Goal: Information Seeking & Learning: Learn about a topic

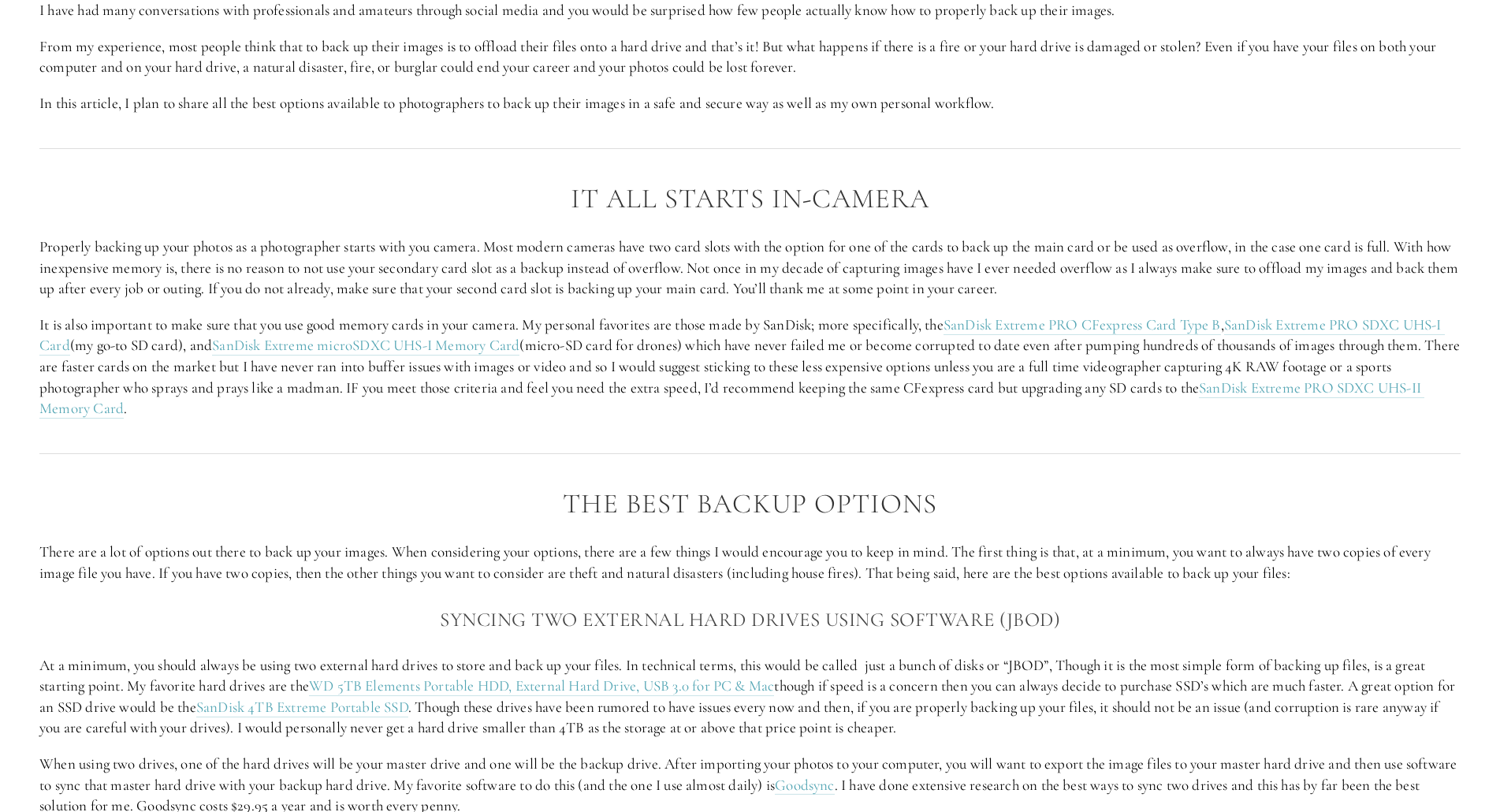
scroll to position [1261, 0]
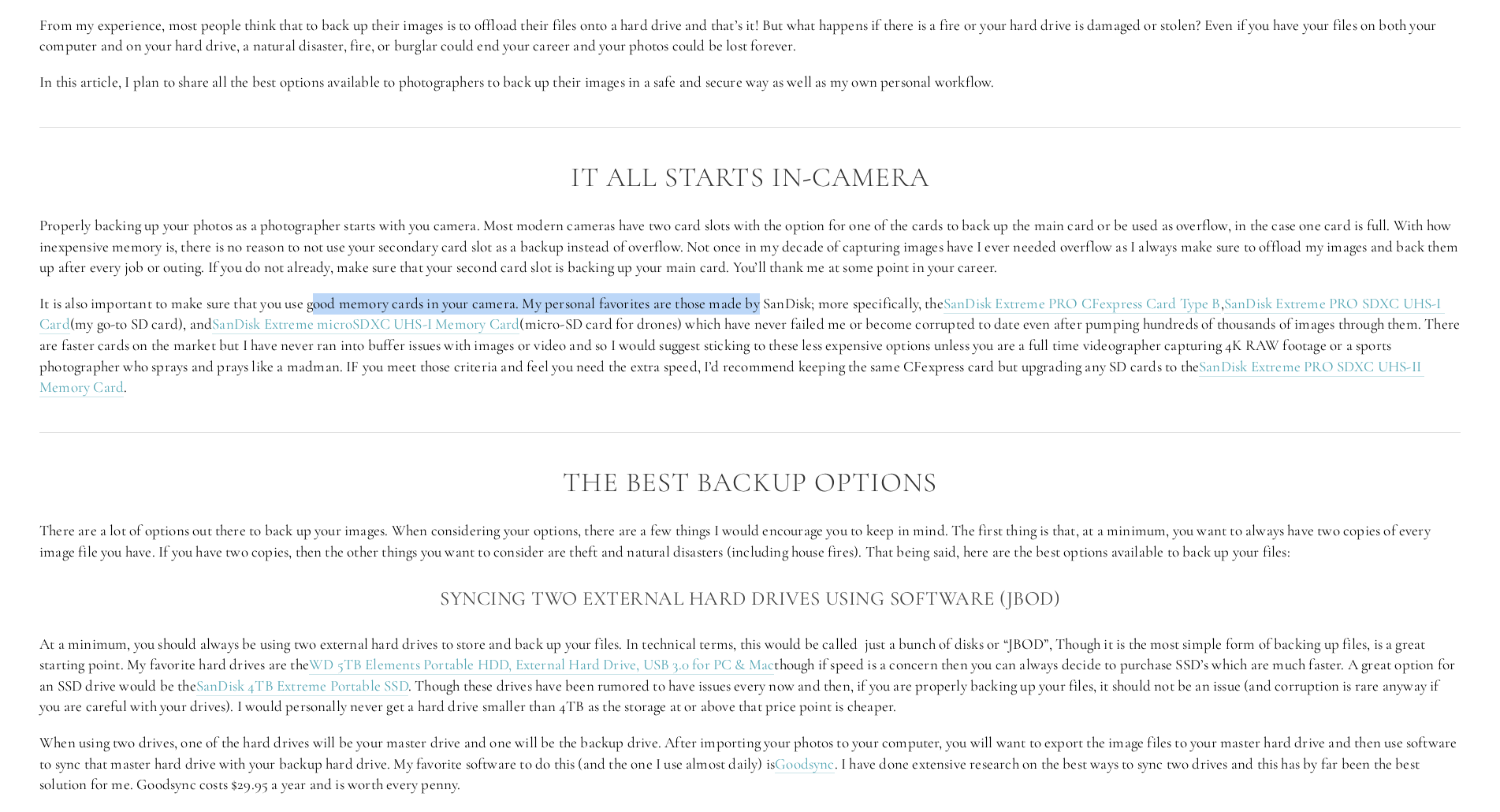
drag, startPoint x: 317, startPoint y: 307, endPoint x: 766, endPoint y: 288, distance: 449.4
click at [766, 288] on div "It All Starts in-Camera Properly backing up your photos as a photographer start…" at bounding box center [750, 280] width 1421 height 235
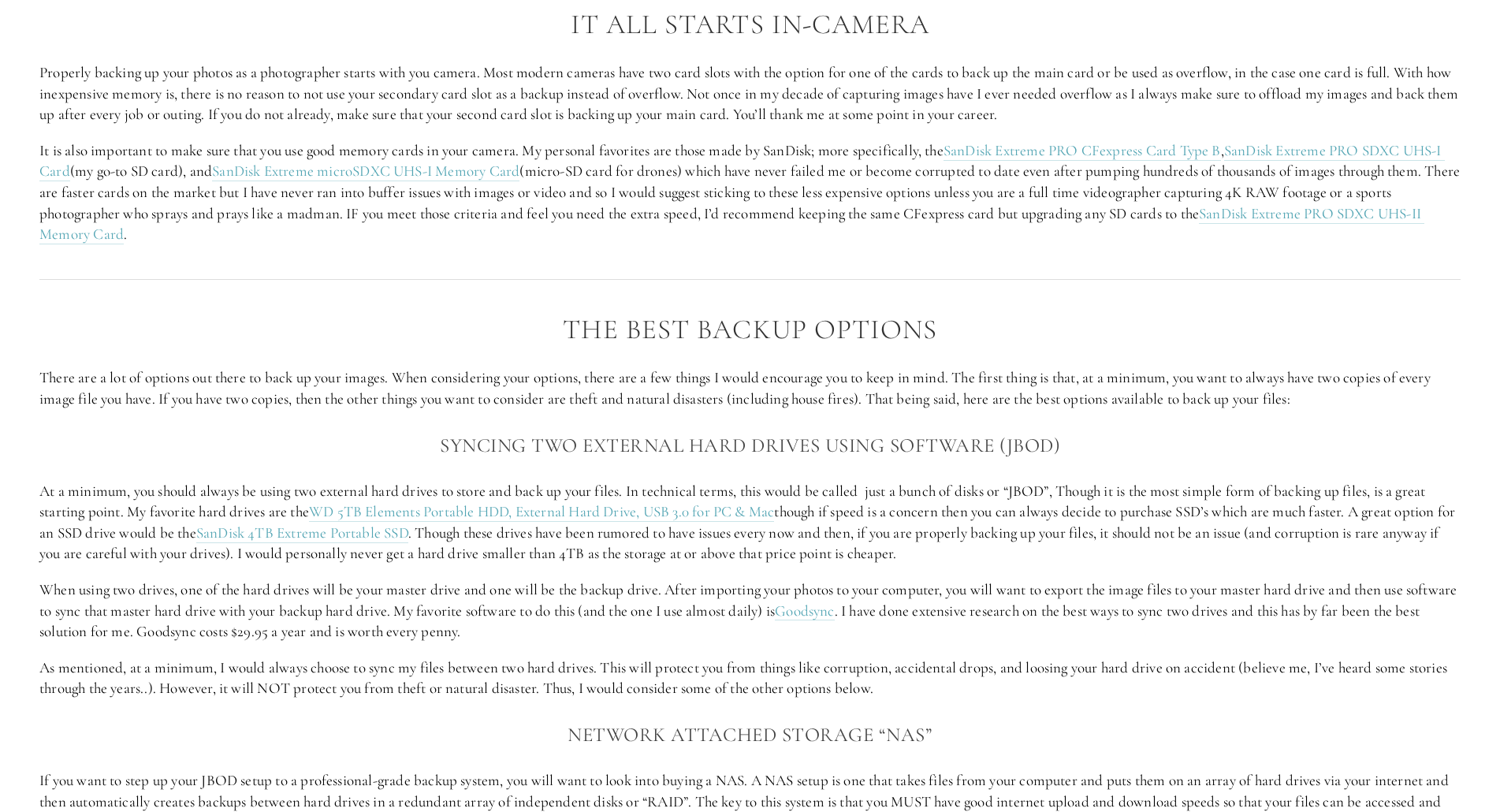
scroll to position [1498, 0]
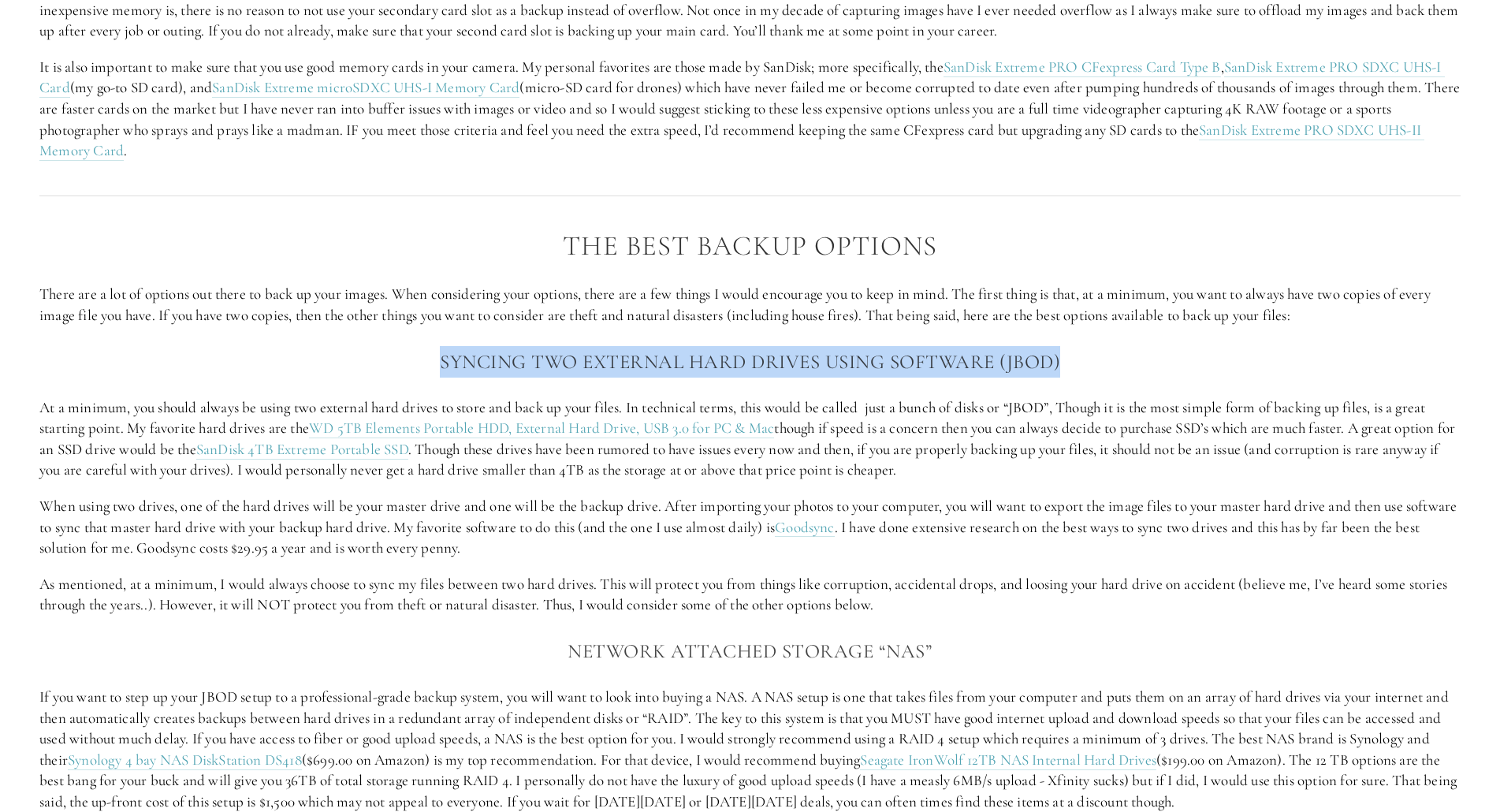
drag, startPoint x: 426, startPoint y: 360, endPoint x: 1089, endPoint y: 357, distance: 663.0
click at [1089, 357] on h3 "Syncing two external hard drives using software (JBOD)" at bounding box center [750, 361] width 1421 height 31
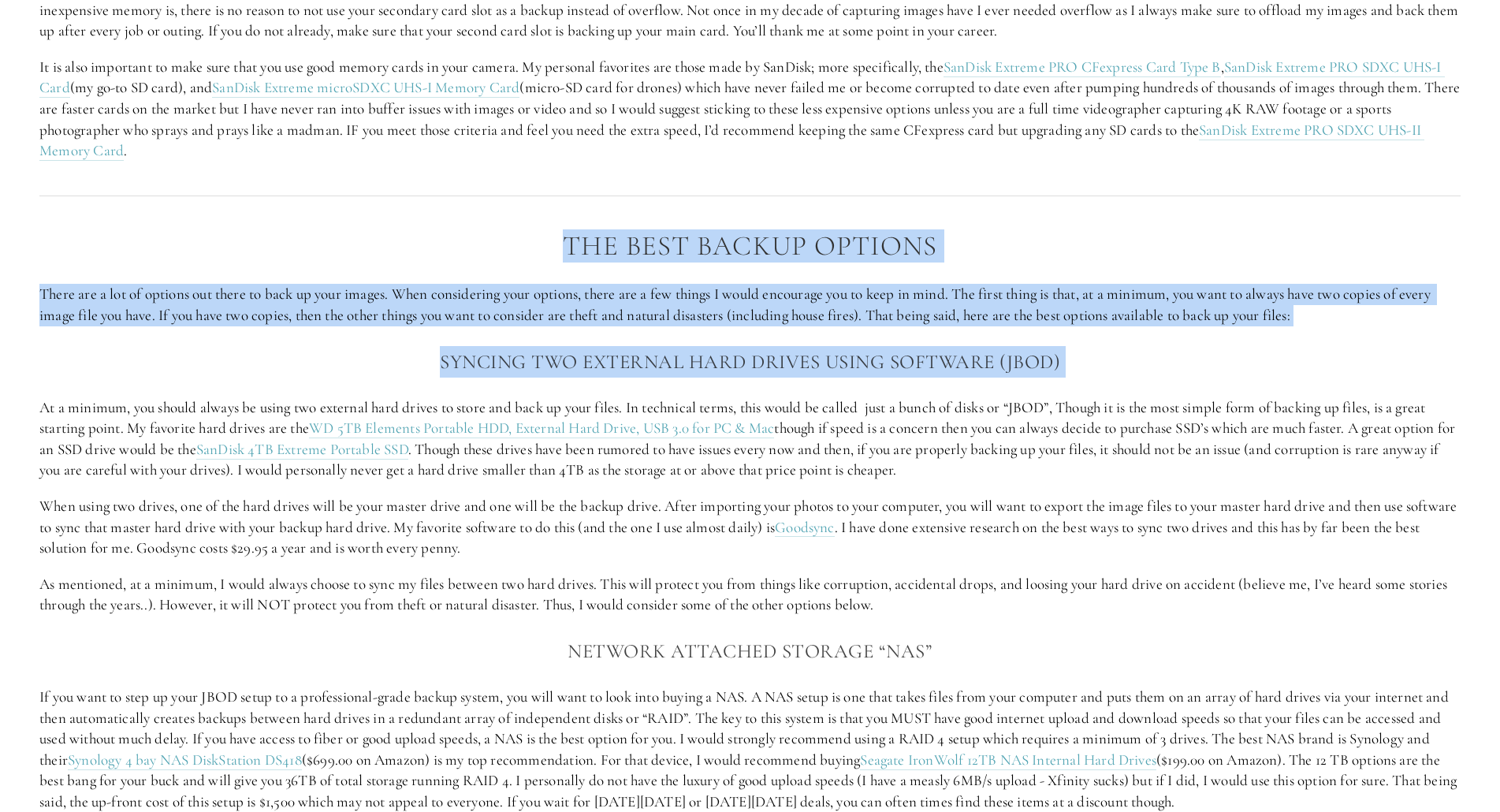
drag, startPoint x: 1089, startPoint y: 357, endPoint x: 301, endPoint y: 244, distance: 796.1
click at [301, 244] on div "The Best Backup Options There are a lot of options out there to back up your im…" at bounding box center [750, 794] width 1421 height 1127
click at [301, 244] on h2 "The Best Backup Options" at bounding box center [750, 246] width 1421 height 30
drag, startPoint x: 301, startPoint y: 244, endPoint x: 1084, endPoint y: 352, distance: 790.4
click at [1084, 352] on div "The Best Backup Options There are a lot of options out there to back up your im…" at bounding box center [750, 794] width 1421 height 1127
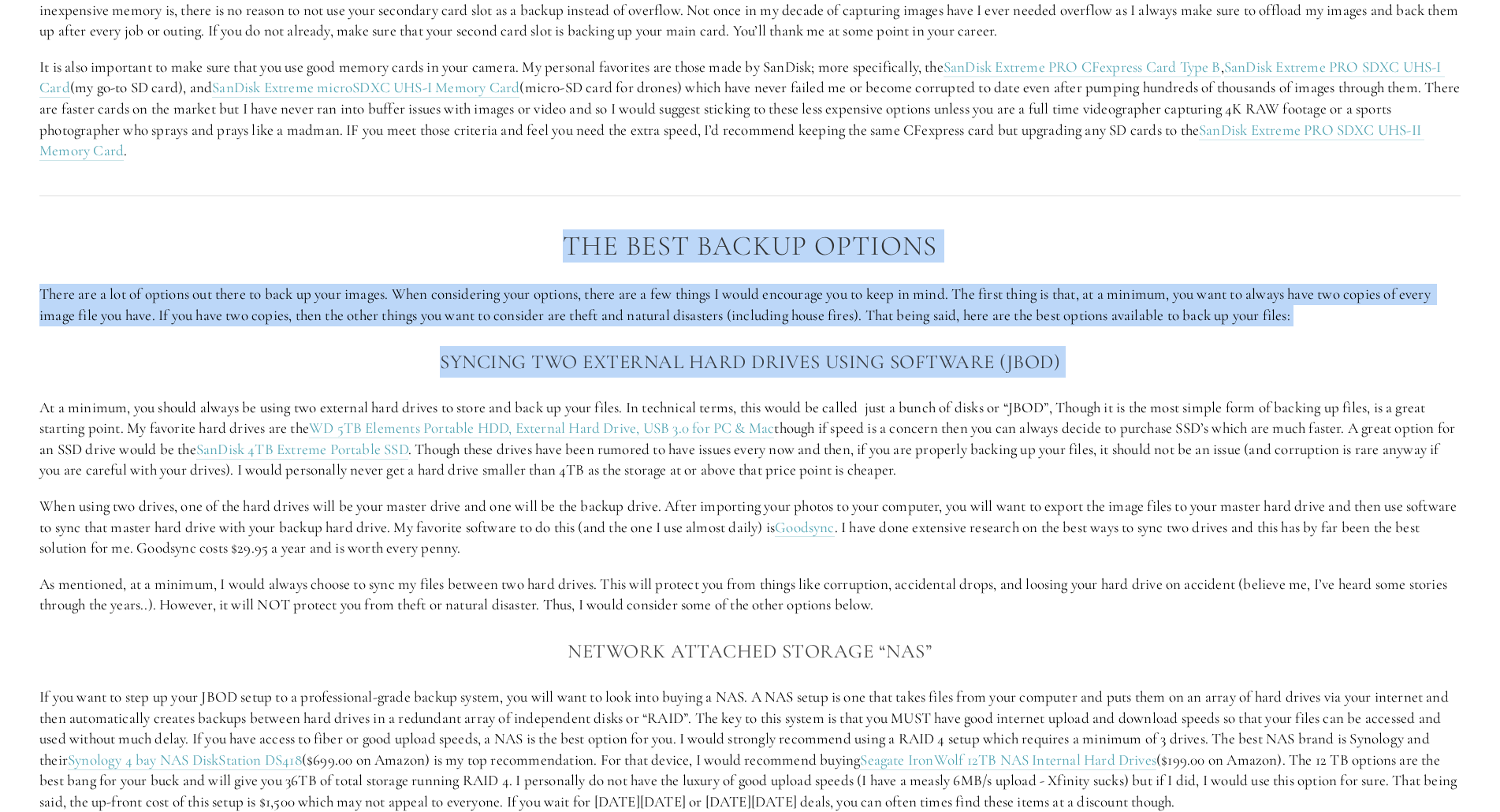
click at [1084, 352] on h3 "Syncing two external hard drives using software (JBOD)" at bounding box center [750, 361] width 1421 height 31
drag, startPoint x: 1084, startPoint y: 352, endPoint x: 558, endPoint y: 239, distance: 538.0
click at [558, 239] on div "The Best Backup Options There are a lot of options out there to back up your im…" at bounding box center [750, 794] width 1421 height 1127
click at [558, 239] on h2 "The Best Backup Options" at bounding box center [750, 246] width 1421 height 30
drag, startPoint x: 558, startPoint y: 239, endPoint x: 1093, endPoint y: 356, distance: 547.6
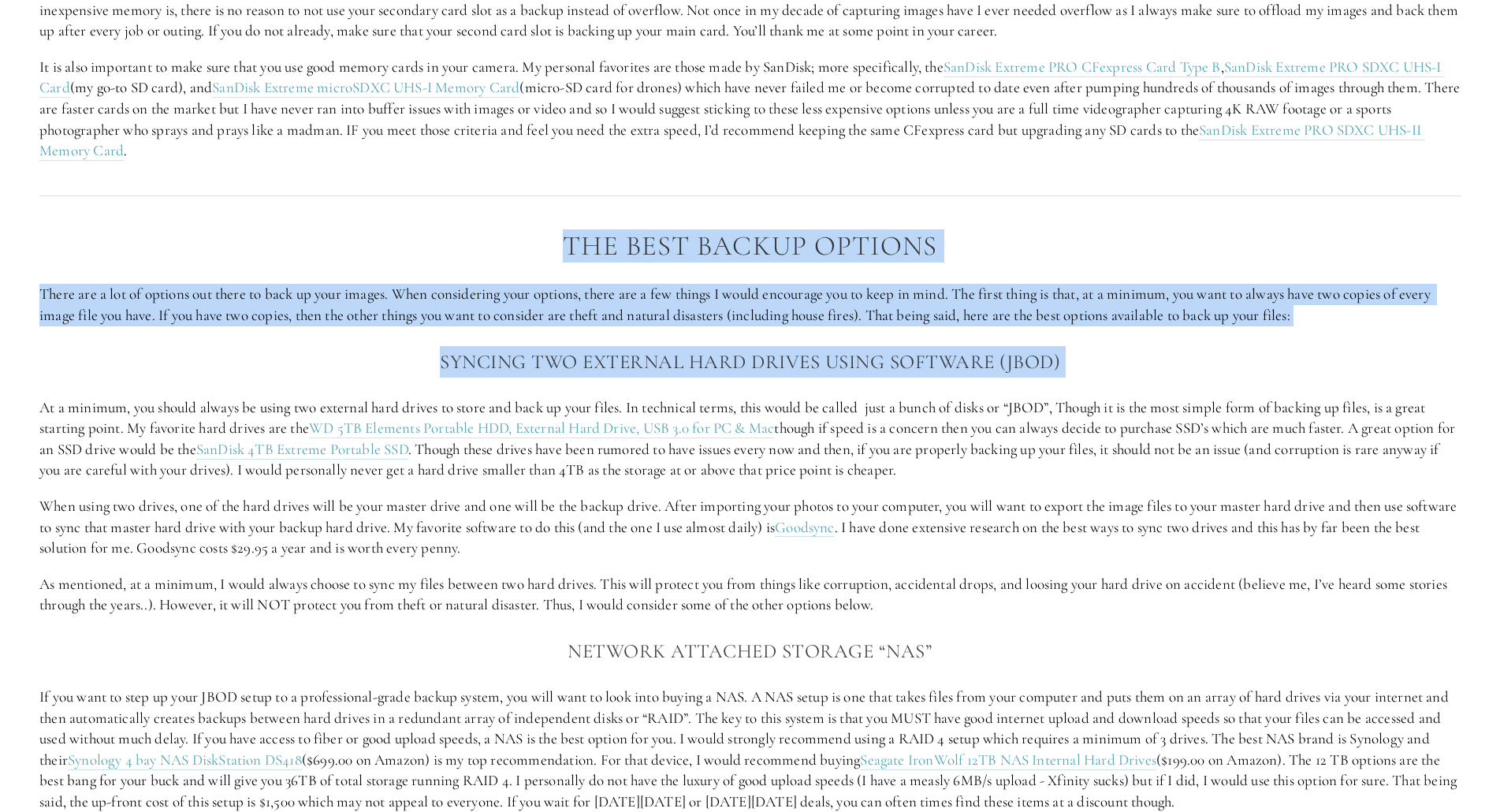
click at [1093, 356] on div "The Best Backup Options There are a lot of options out there to back up your im…" at bounding box center [750, 794] width 1421 height 1127
click at [1093, 356] on h3 "Syncing two external hard drives using software (JBOD)" at bounding box center [750, 361] width 1421 height 31
drag, startPoint x: 1093, startPoint y: 356, endPoint x: 525, endPoint y: 240, distance: 579.7
click at [525, 240] on div "The Best Backup Options There are a lot of options out there to back up your im…" at bounding box center [750, 794] width 1421 height 1127
click at [525, 240] on h2 "The Best Backup Options" at bounding box center [750, 246] width 1421 height 30
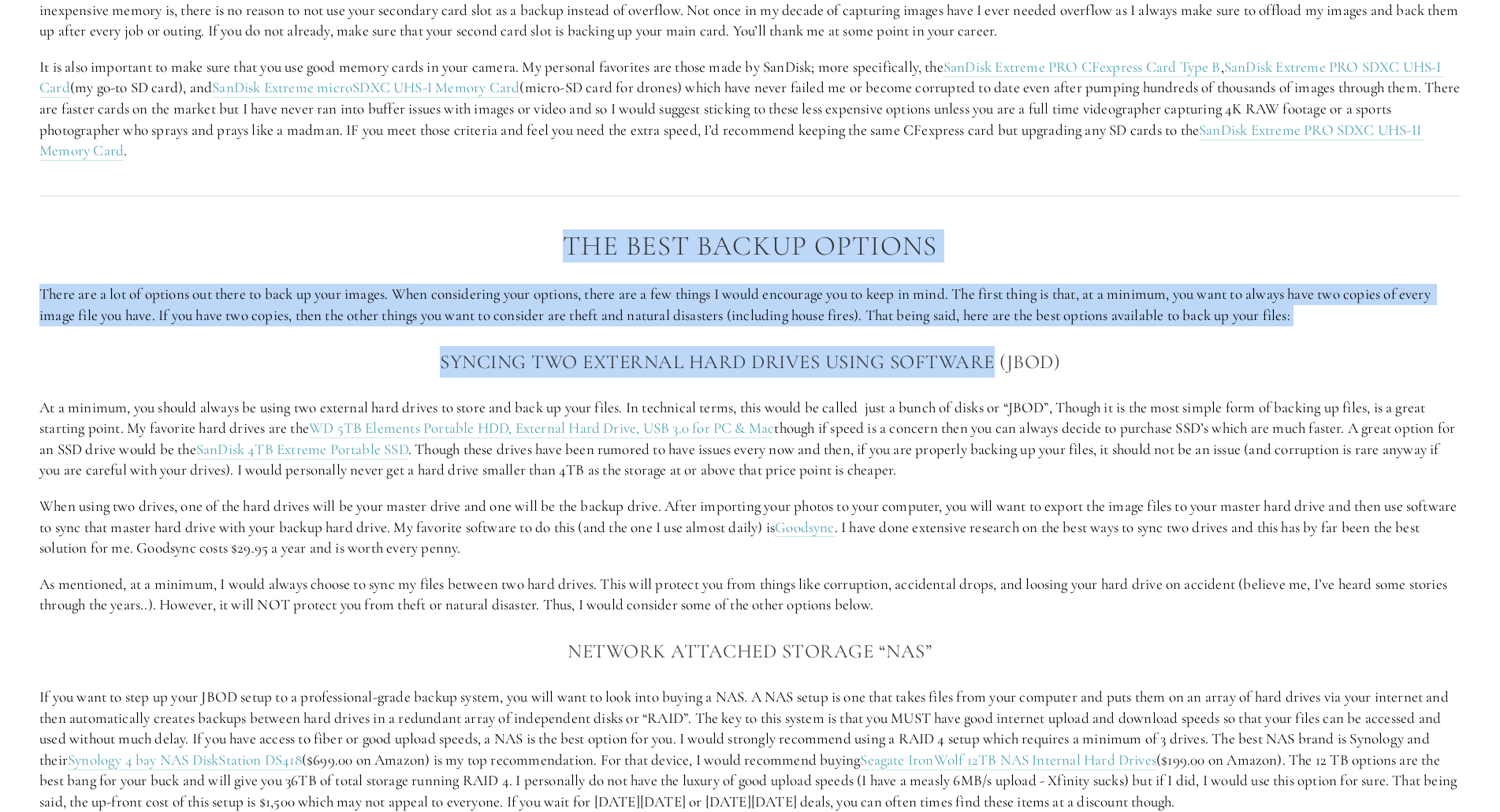
drag, startPoint x: 525, startPoint y: 240, endPoint x: 959, endPoint y: 336, distance: 444.5
click at [959, 336] on div "The Best Backup Options There are a lot of options out there to back up your im…" at bounding box center [750, 794] width 1421 height 1127
drag, startPoint x: 959, startPoint y: 336, endPoint x: 589, endPoint y: 244, distance: 381.3
click at [589, 244] on div "The Best Backup Options There are a lot of options out there to back up your im…" at bounding box center [750, 794] width 1421 height 1127
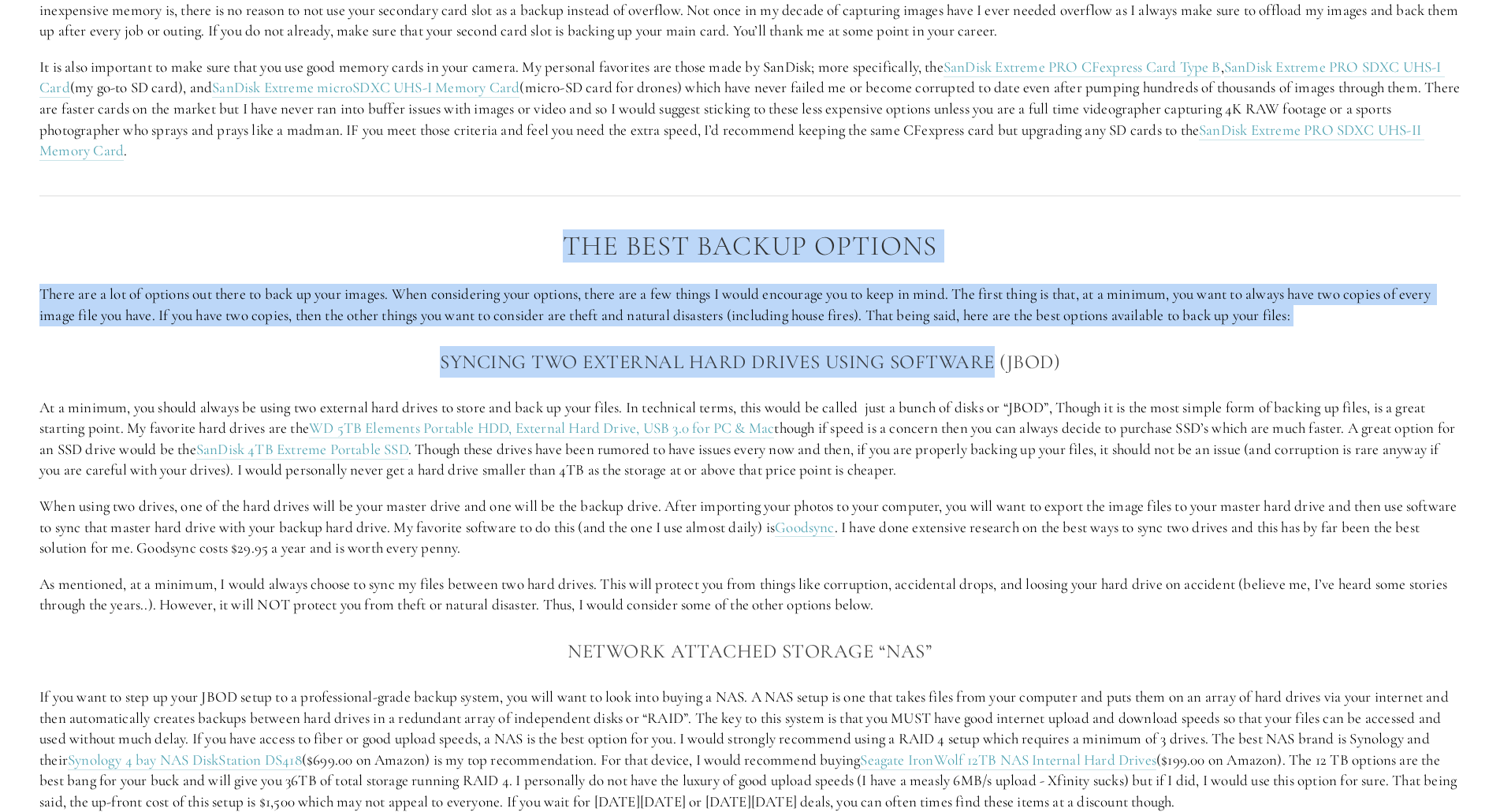
click at [589, 244] on h2 "The Best Backup Options" at bounding box center [750, 246] width 1421 height 30
drag, startPoint x: 589, startPoint y: 244, endPoint x: 1121, endPoint y: 352, distance: 542.9
click at [1121, 352] on div "The Best Backup Options There are a lot of options out there to back up your im…" at bounding box center [750, 794] width 1421 height 1127
click at [1121, 352] on h3 "Syncing two external hard drives using software (JBOD)" at bounding box center [750, 361] width 1421 height 31
drag, startPoint x: 1121, startPoint y: 352, endPoint x: 599, endPoint y: 231, distance: 535.8
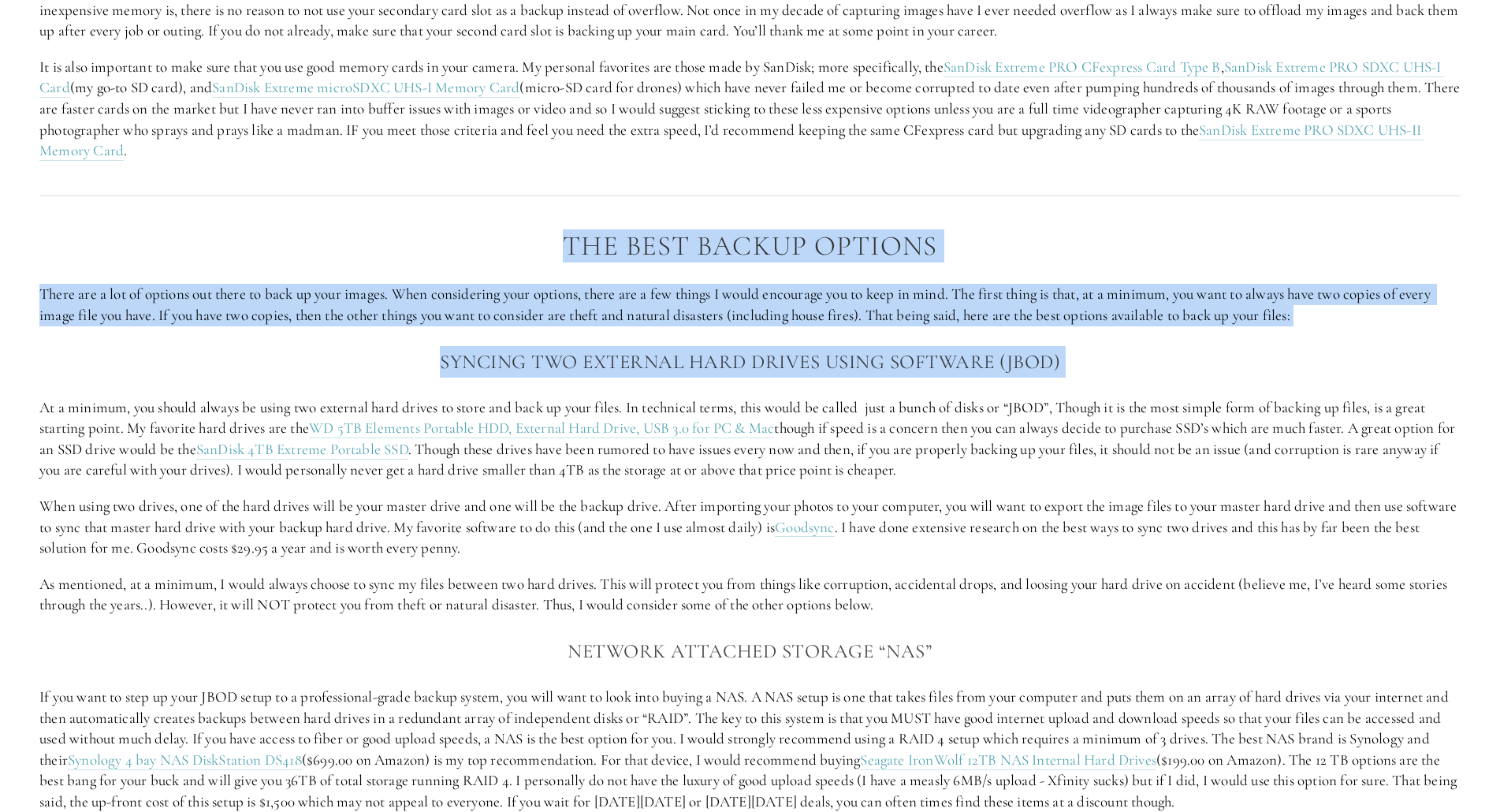
click at [599, 231] on div "The Best Backup Options There are a lot of options out there to back up your im…" at bounding box center [750, 794] width 1421 height 1127
click at [599, 231] on h2 "The Best Backup Options" at bounding box center [750, 246] width 1421 height 30
drag, startPoint x: 599, startPoint y: 231, endPoint x: 1137, endPoint y: 352, distance: 551.4
click at [1137, 352] on div "The Best Backup Options There are a lot of options out there to back up your im…" at bounding box center [750, 794] width 1421 height 1127
click at [1137, 352] on h3 "Syncing two external hard drives using software (JBOD)" at bounding box center [750, 361] width 1421 height 31
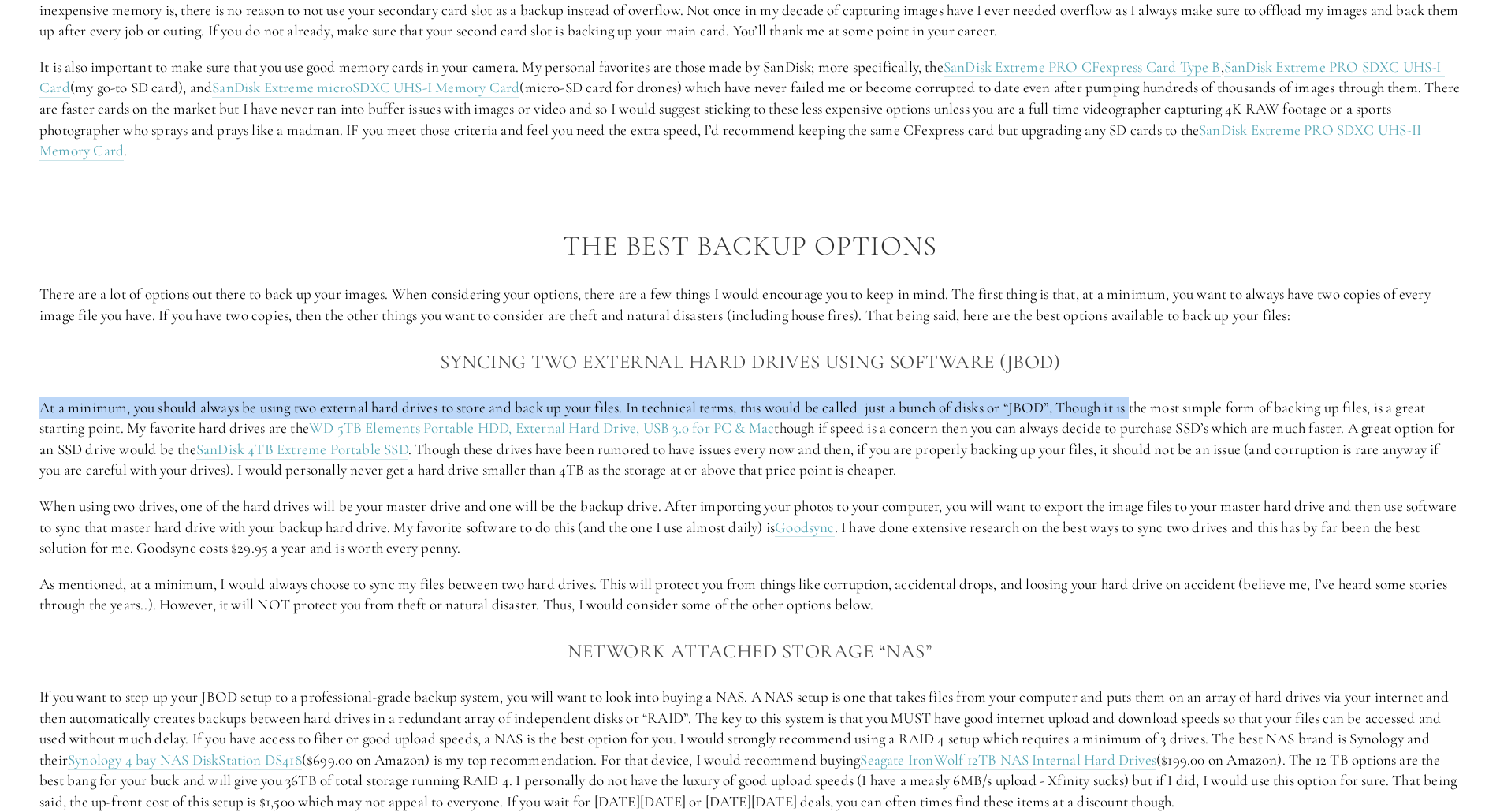
drag, startPoint x: 38, startPoint y: 411, endPoint x: 1149, endPoint y: 395, distance: 1111.1
click at [1149, 395] on div "The Best Backup Options There are a lot of options out there to back up your im…" at bounding box center [750, 794] width 1448 height 1153
click at [1149, 395] on div "The Best Backup Options There are a lot of options out there to back up your im…" at bounding box center [750, 794] width 1421 height 1127
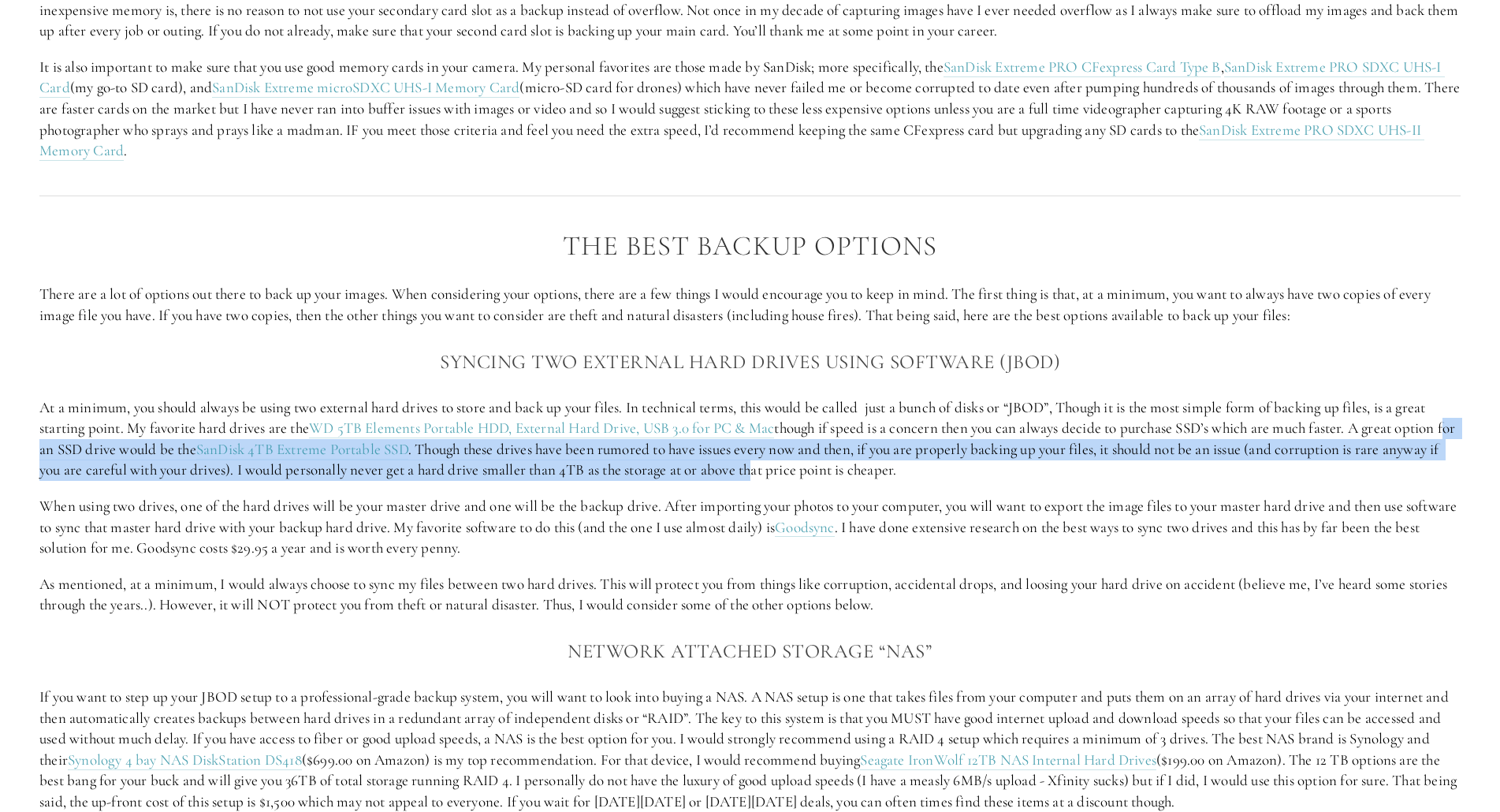
drag, startPoint x: 38, startPoint y: 450, endPoint x: 821, endPoint y: 478, distance: 783.5
click at [821, 478] on div "The Best Backup Options There are a lot of options out there to back up your im…" at bounding box center [750, 794] width 1448 height 1153
click at [821, 478] on p "At a minimum, you should always be using two external hard drives to store and …" at bounding box center [750, 438] width 1421 height 83
drag, startPoint x: 982, startPoint y: 465, endPoint x: 448, endPoint y: 449, distance: 534.2
click at [448, 449] on p "At a minimum, you should always be using two external hard drives to store and …" at bounding box center [750, 438] width 1421 height 83
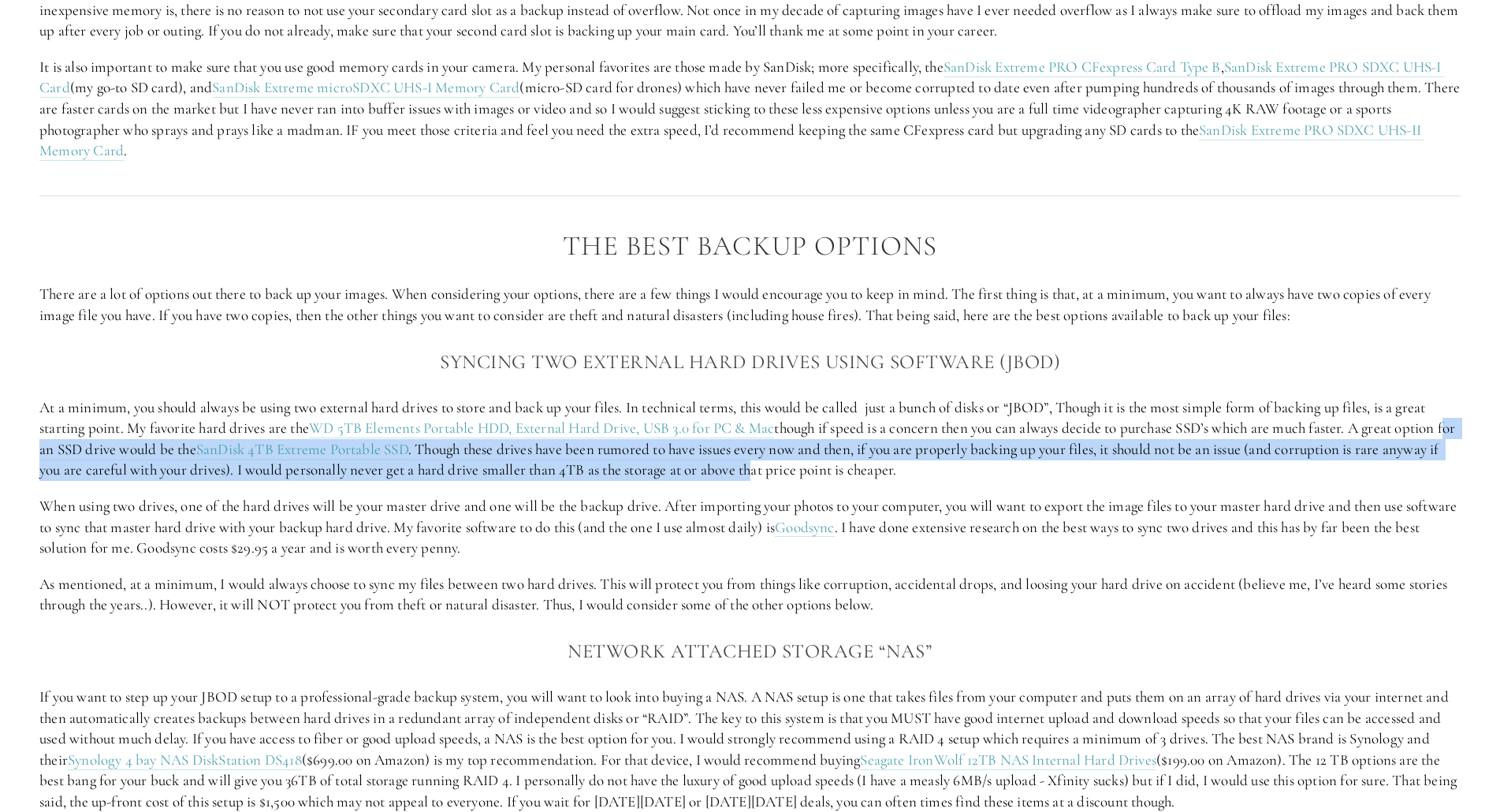
click at [448, 449] on p "At a minimum, you should always be using two external hard drives to store and …" at bounding box center [750, 438] width 1421 height 83
drag, startPoint x: 448, startPoint y: 449, endPoint x: 749, endPoint y: 469, distance: 301.7
click at [749, 469] on p "At a minimum, you should always be using two external hard drives to store and …" at bounding box center [750, 438] width 1421 height 83
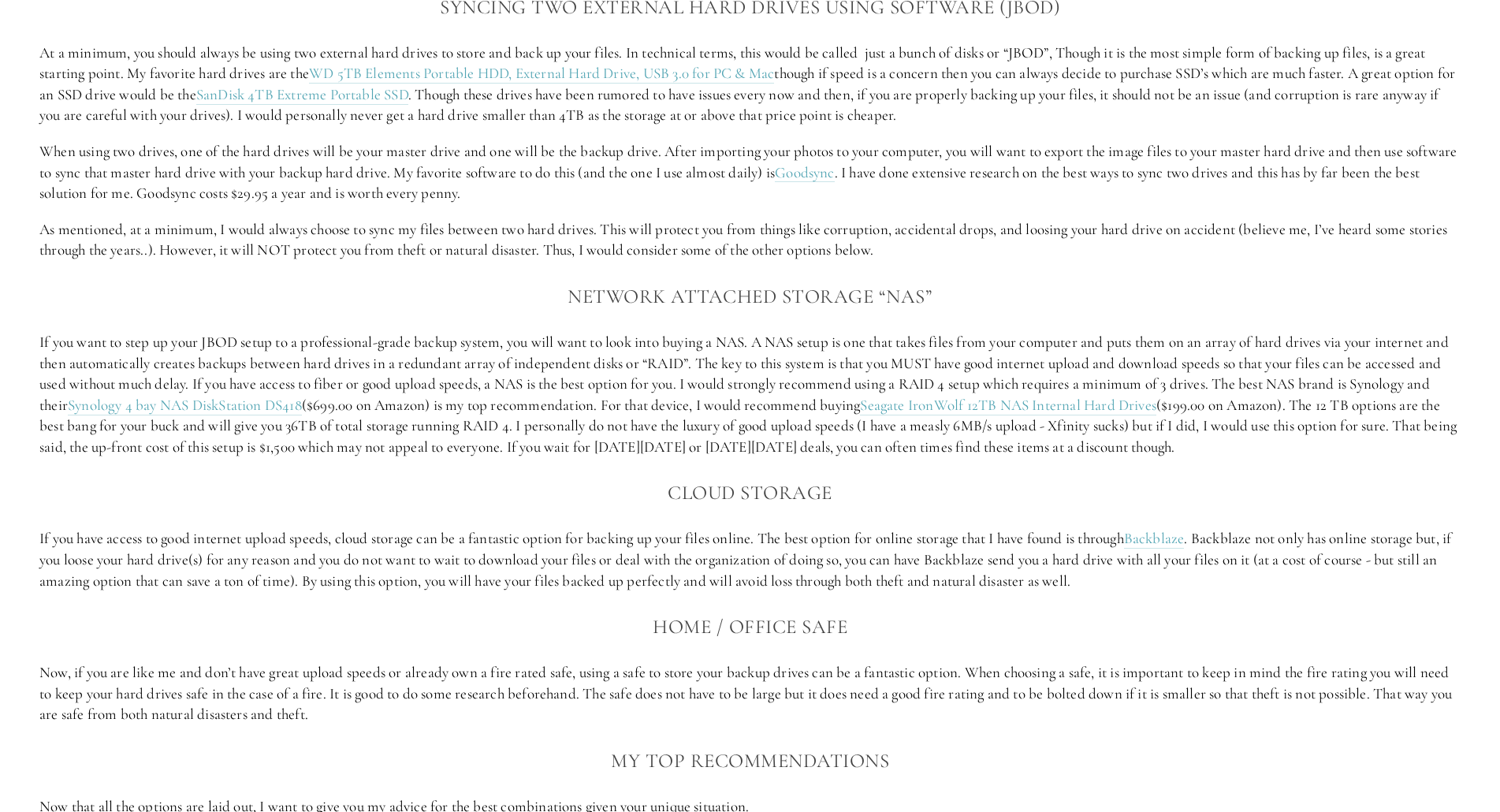
scroll to position [1891, 0]
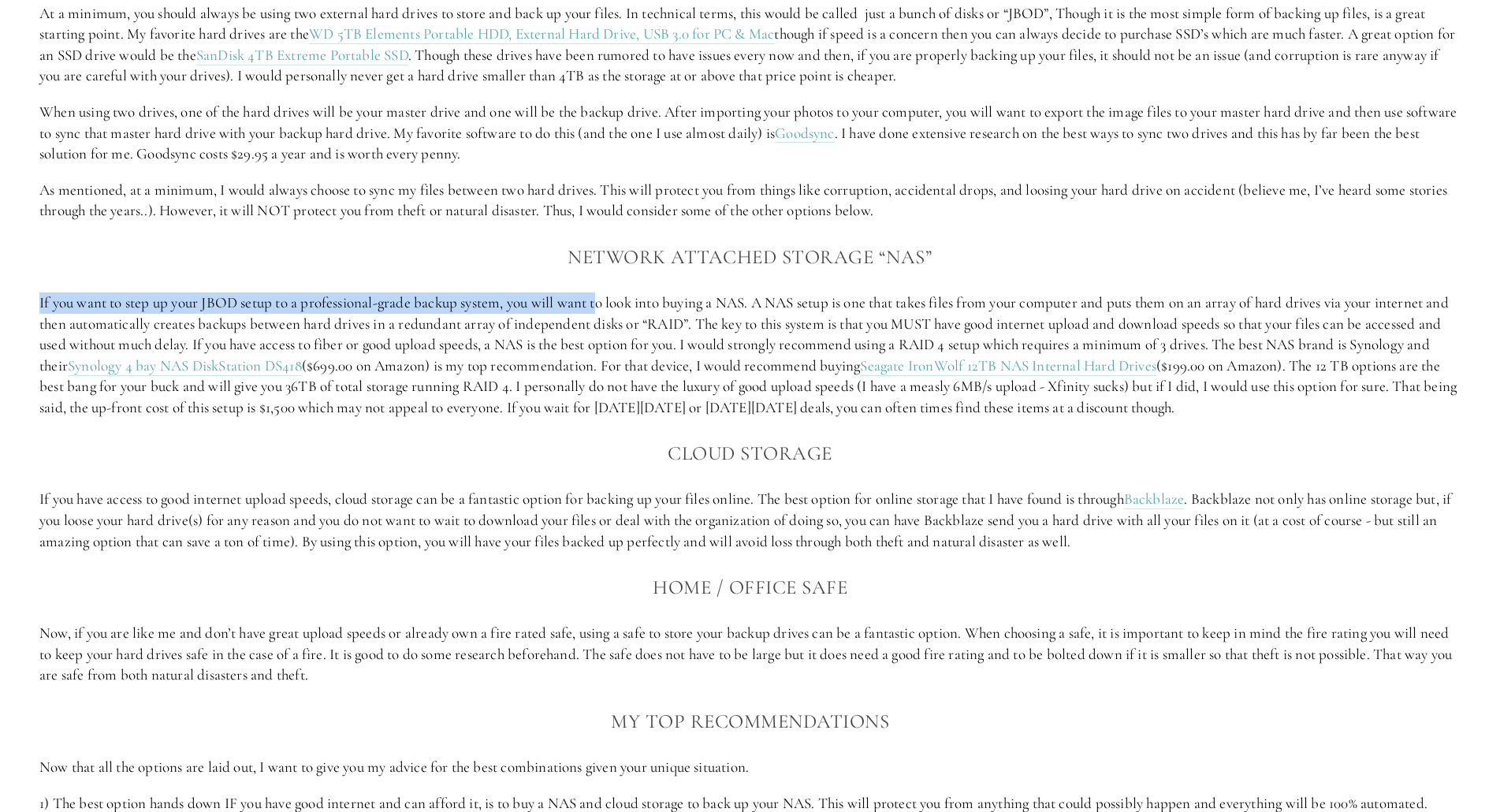
drag, startPoint x: 36, startPoint y: 298, endPoint x: 604, endPoint y: 294, distance: 568.0
click at [604, 294] on div "The Best Backup Options There are a lot of options out there to back up your im…" at bounding box center [750, 401] width 1448 height 1153
click at [604, 294] on p "If you want to step up your JBOD setup to a professional-grade backup system, y…" at bounding box center [750, 356] width 1421 height 126
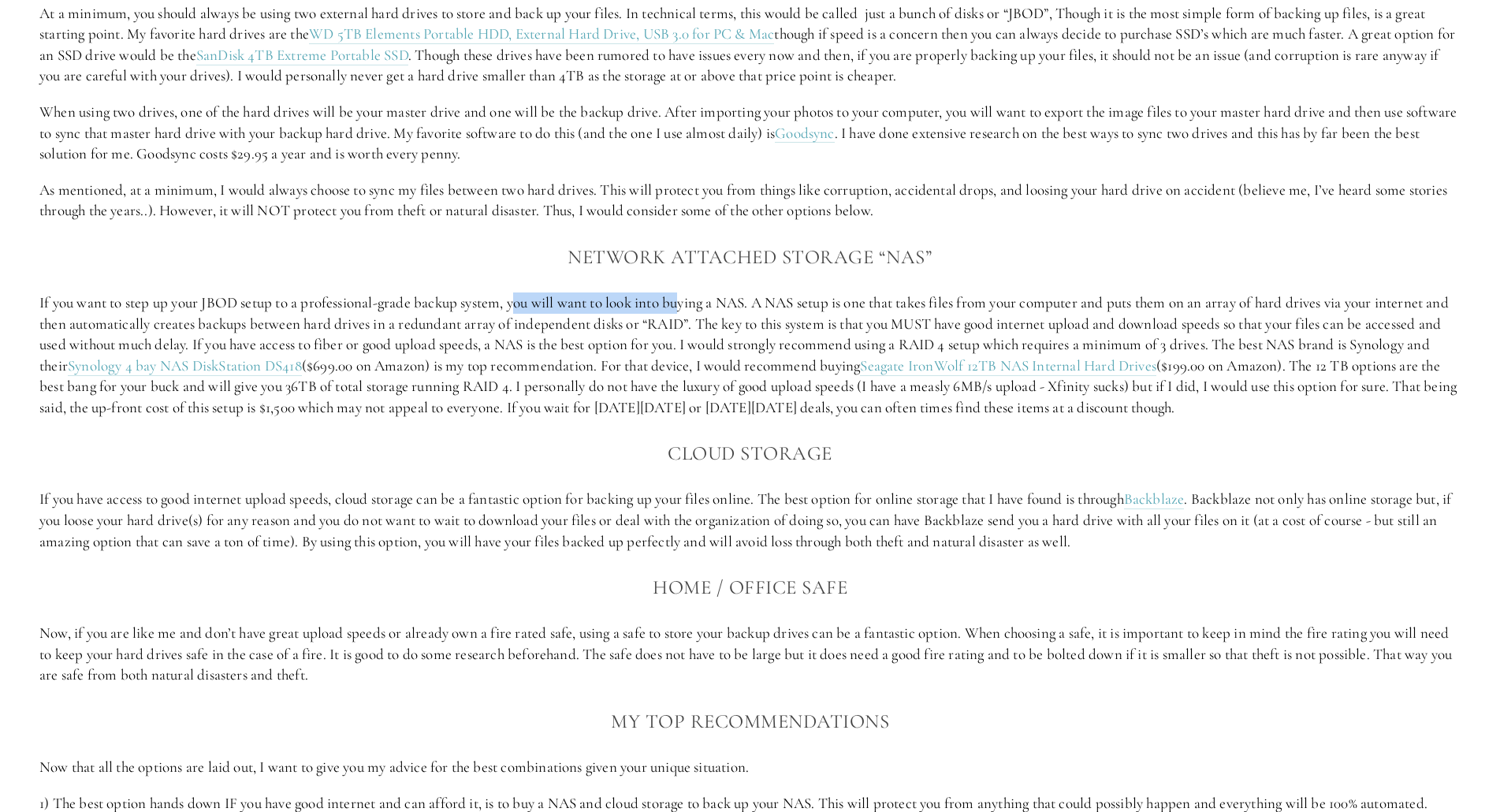
drag, startPoint x: 520, startPoint y: 298, endPoint x: 689, endPoint y: 296, distance: 169.0
click at [689, 296] on p "If you want to step up your JBOD setup to a professional-grade backup system, y…" at bounding box center [750, 356] width 1421 height 126
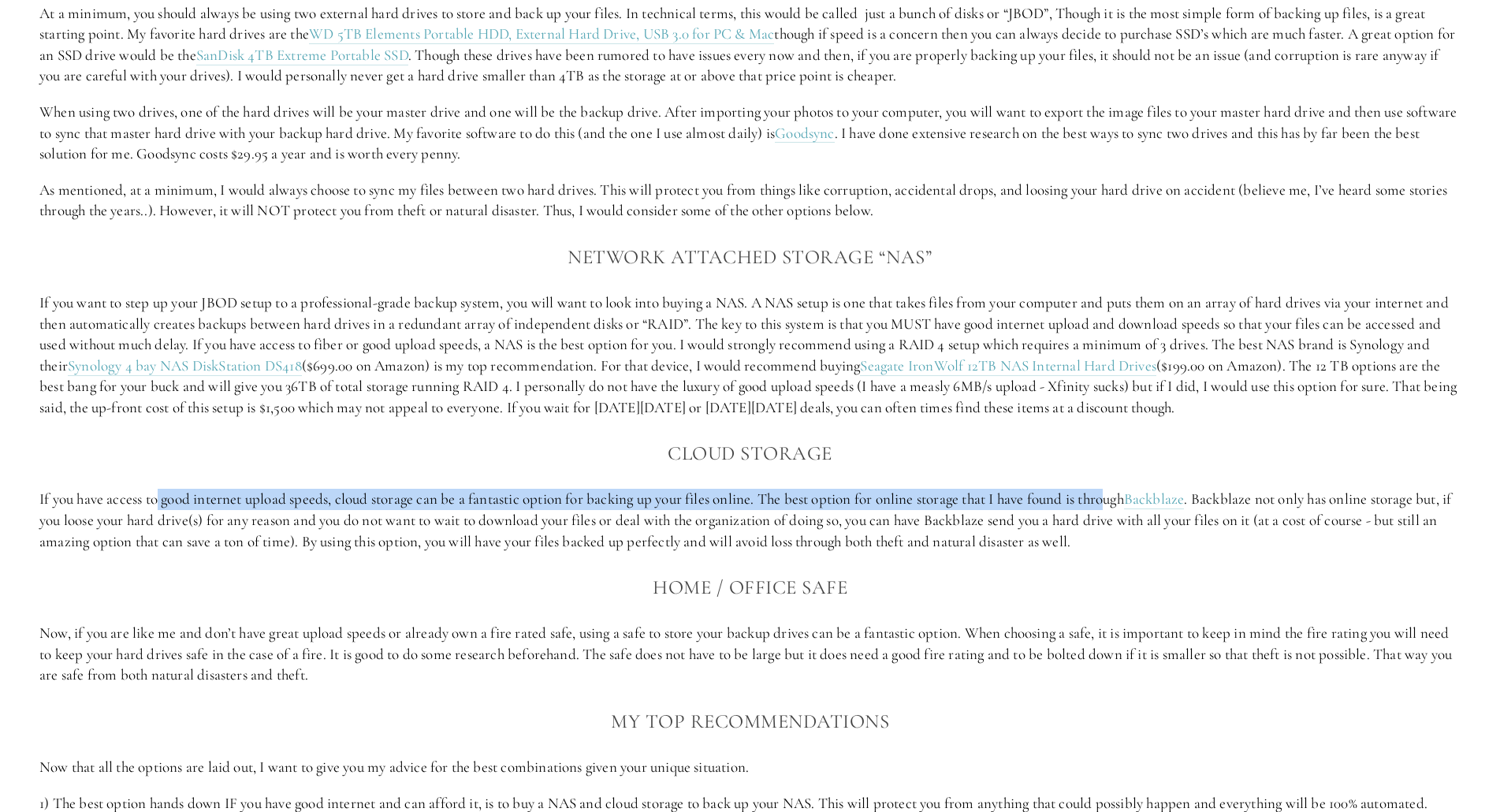
drag, startPoint x: 161, startPoint y: 497, endPoint x: 1121, endPoint y: 496, distance: 960.0
click at [1121, 496] on p "If you have access to good internet upload speeds, cloud storage can be a fanta…" at bounding box center [750, 520] width 1421 height 63
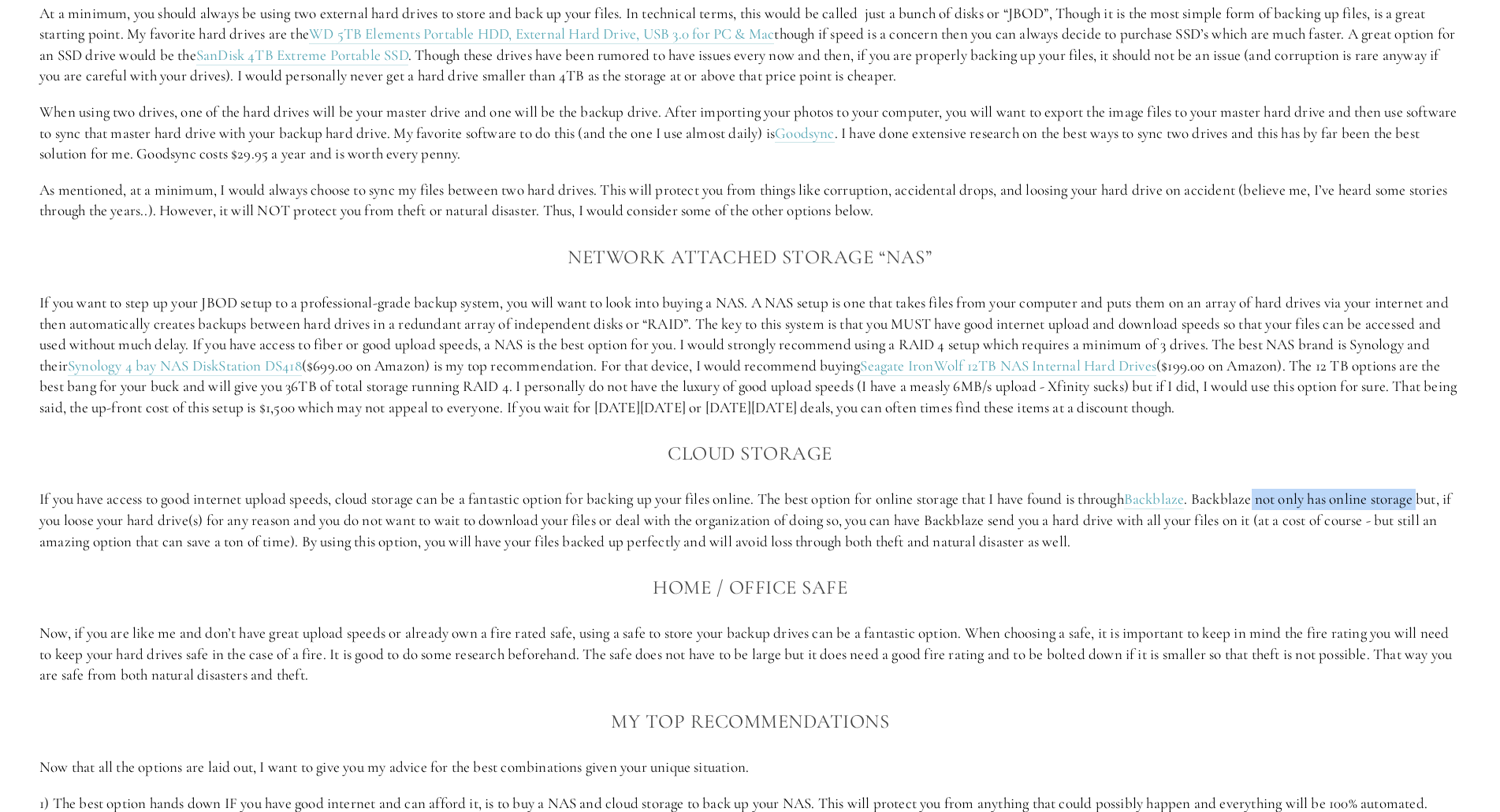
drag, startPoint x: 1269, startPoint y: 497, endPoint x: 1445, endPoint y: 503, distance: 176.1
click at [1445, 503] on p "If you have access to good internet upload speeds, cloud storage can be a fanta…" at bounding box center [750, 520] width 1421 height 63
drag, startPoint x: 1445, startPoint y: 503, endPoint x: 1293, endPoint y: 494, distance: 152.3
click at [1293, 494] on p "If you have access to good internet upload speeds, cloud storage can be a fanta…" at bounding box center [750, 520] width 1421 height 63
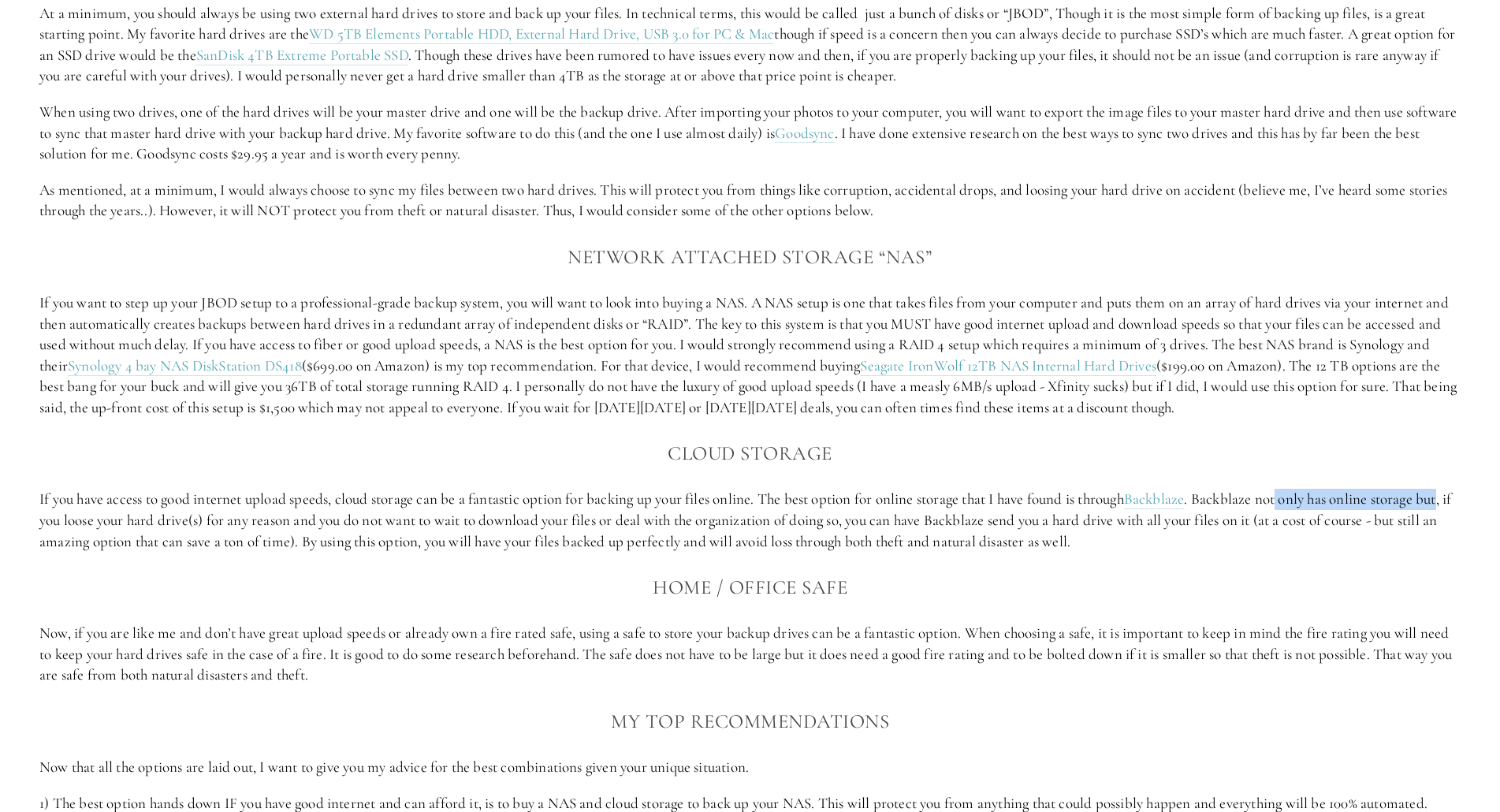
click at [1293, 494] on p "If you have access to good internet upload speeds, cloud storage can be a fanta…" at bounding box center [750, 520] width 1421 height 63
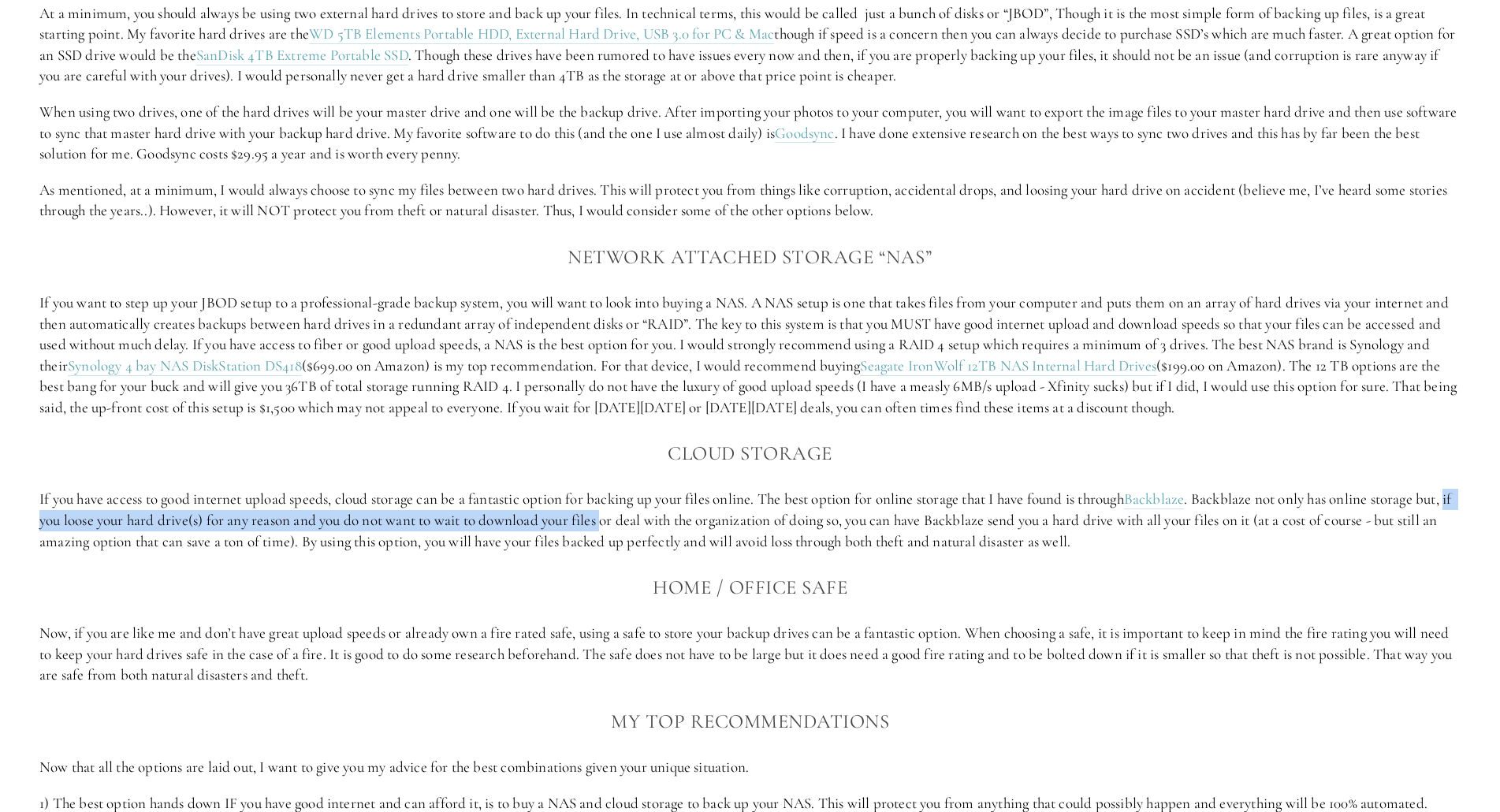
drag, startPoint x: 67, startPoint y: 523, endPoint x: 649, endPoint y: 519, distance: 582.0
click at [649, 519] on p "If you have access to good internet upload speeds, cloud storage can be a fanta…" at bounding box center [750, 520] width 1421 height 63
drag, startPoint x: 1037, startPoint y: 524, endPoint x: 1455, endPoint y: 546, distance: 418.6
click at [1455, 546] on p "If you have access to good internet upload speeds, cloud storage can be a fanta…" at bounding box center [750, 520] width 1421 height 63
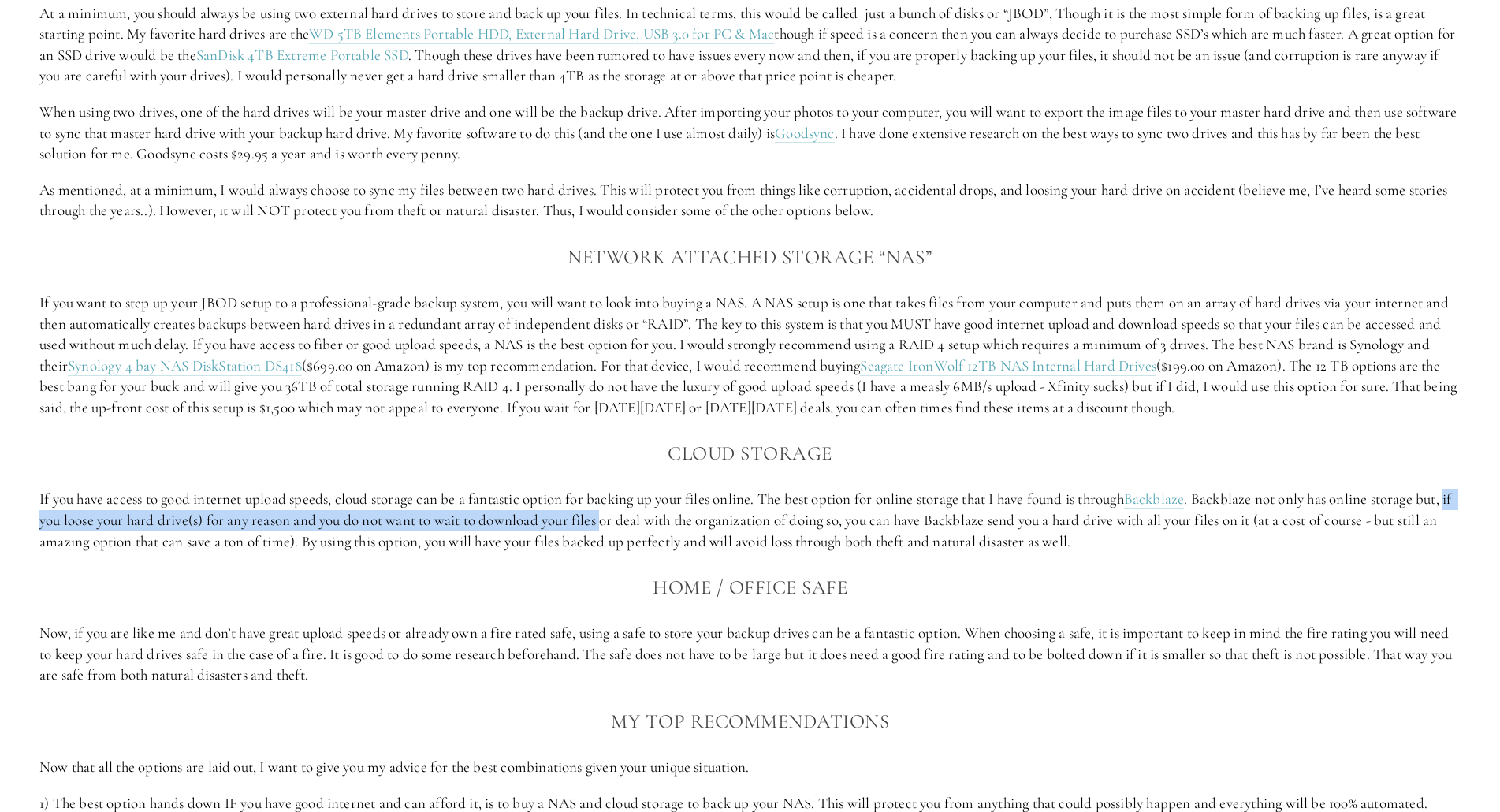
click at [1455, 546] on p "If you have access to good internet upload speeds, cloud storage can be a fanta…" at bounding box center [750, 520] width 1421 height 63
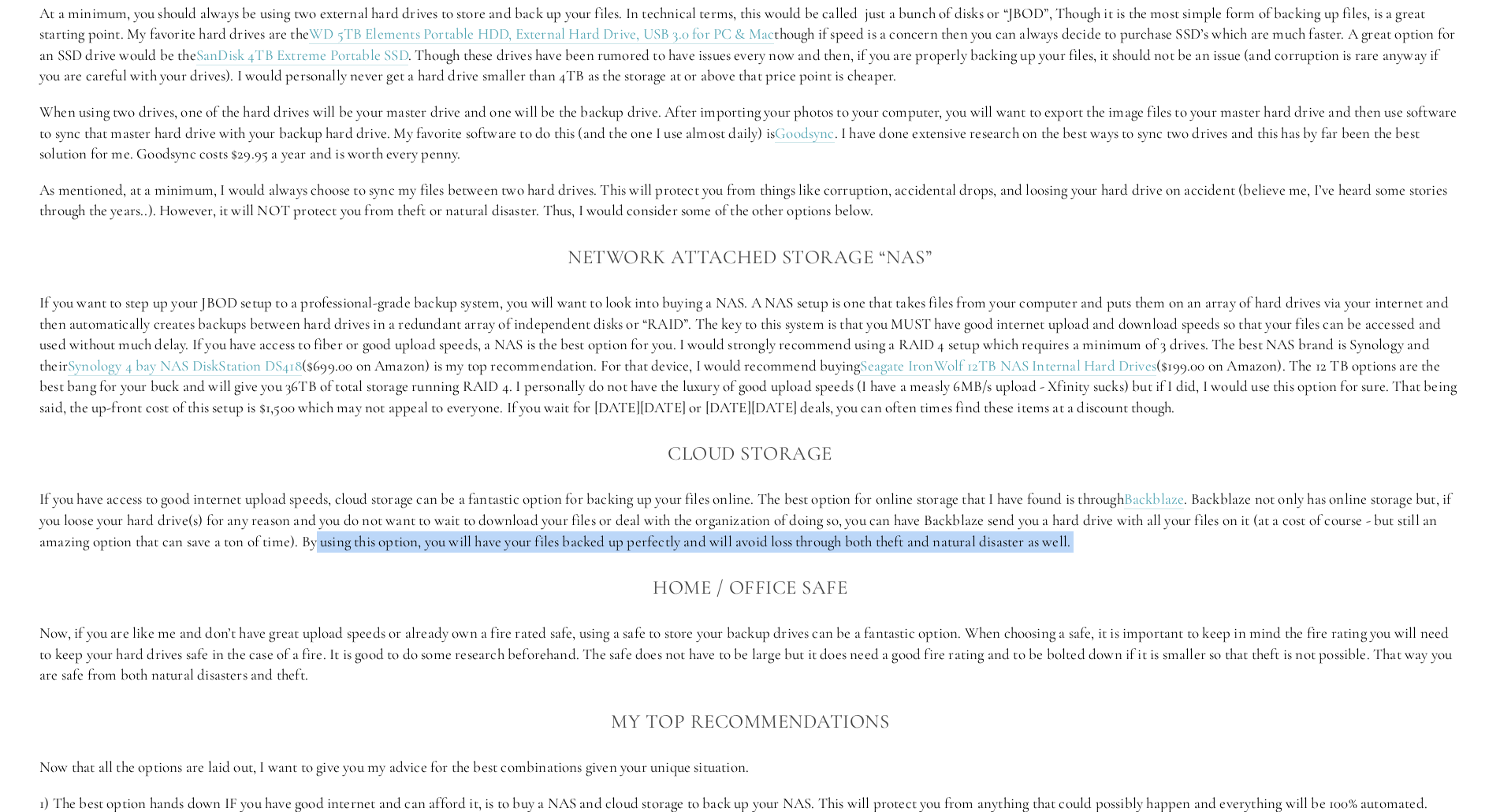
drag, startPoint x: 1455, startPoint y: 546, endPoint x: 364, endPoint y: 532, distance: 1091.1
click at [364, 532] on p "If you have access to good internet upload speeds, cloud storage can be a fanta…" at bounding box center [750, 520] width 1421 height 63
drag, startPoint x: 364, startPoint y: 532, endPoint x: 1132, endPoint y: 550, distance: 768.2
click at [1132, 550] on p "If you have access to good internet upload speeds, cloud storage can be a fanta…" at bounding box center [750, 520] width 1421 height 63
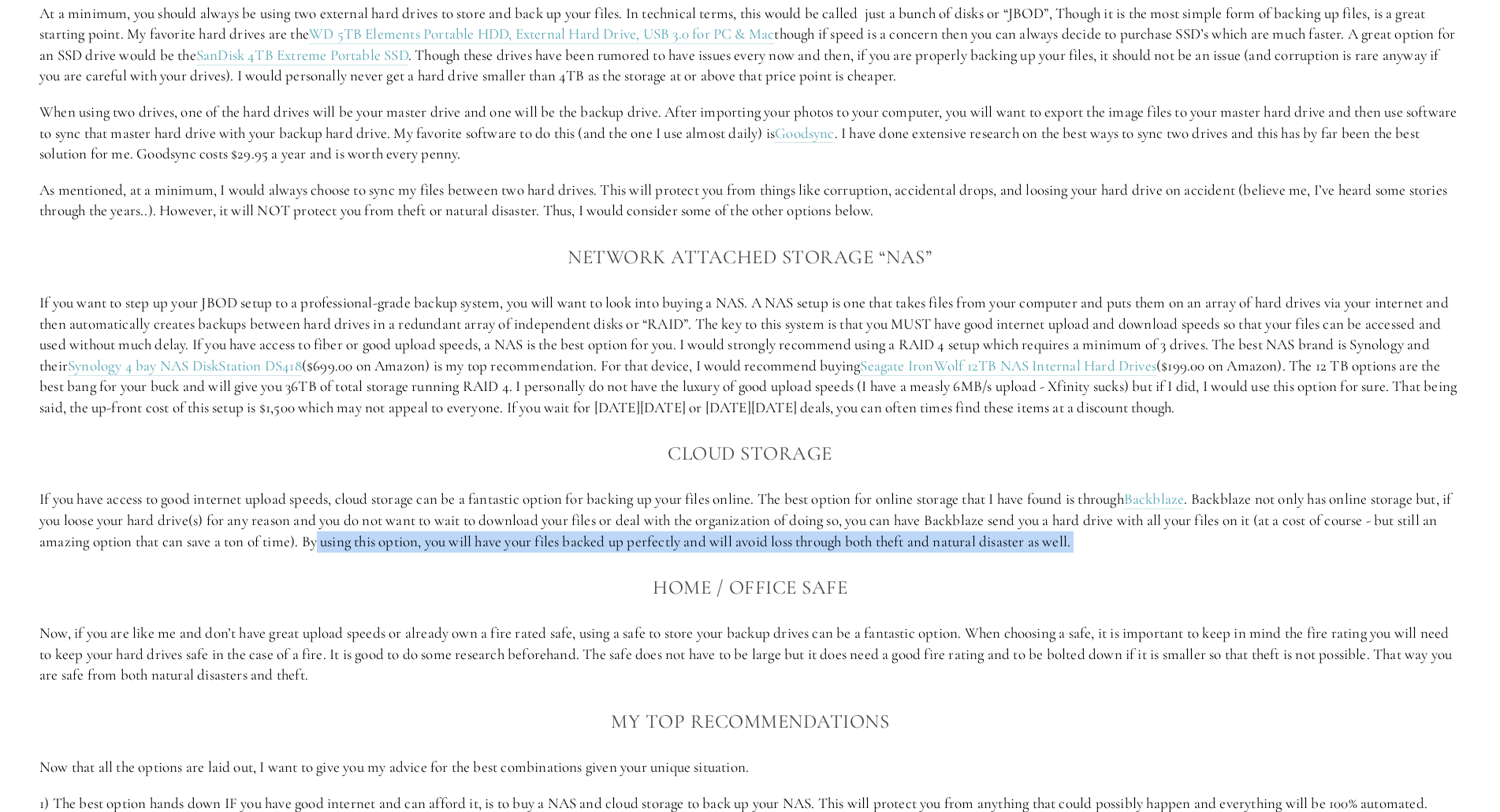
click at [1132, 550] on p "If you have access to good internet upload speeds, cloud storage can be a fanta…" at bounding box center [750, 520] width 1421 height 63
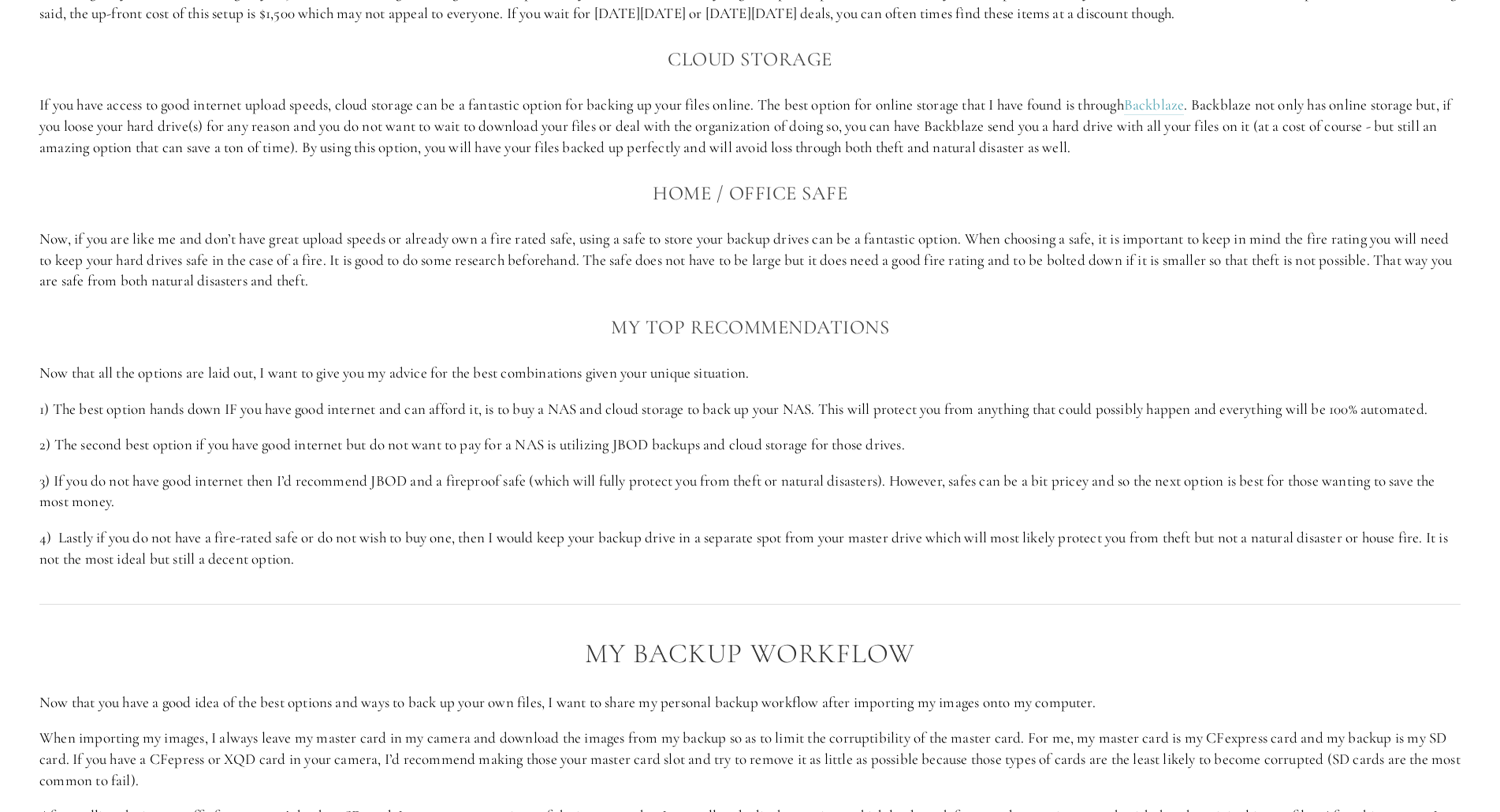
scroll to position [2364, 0]
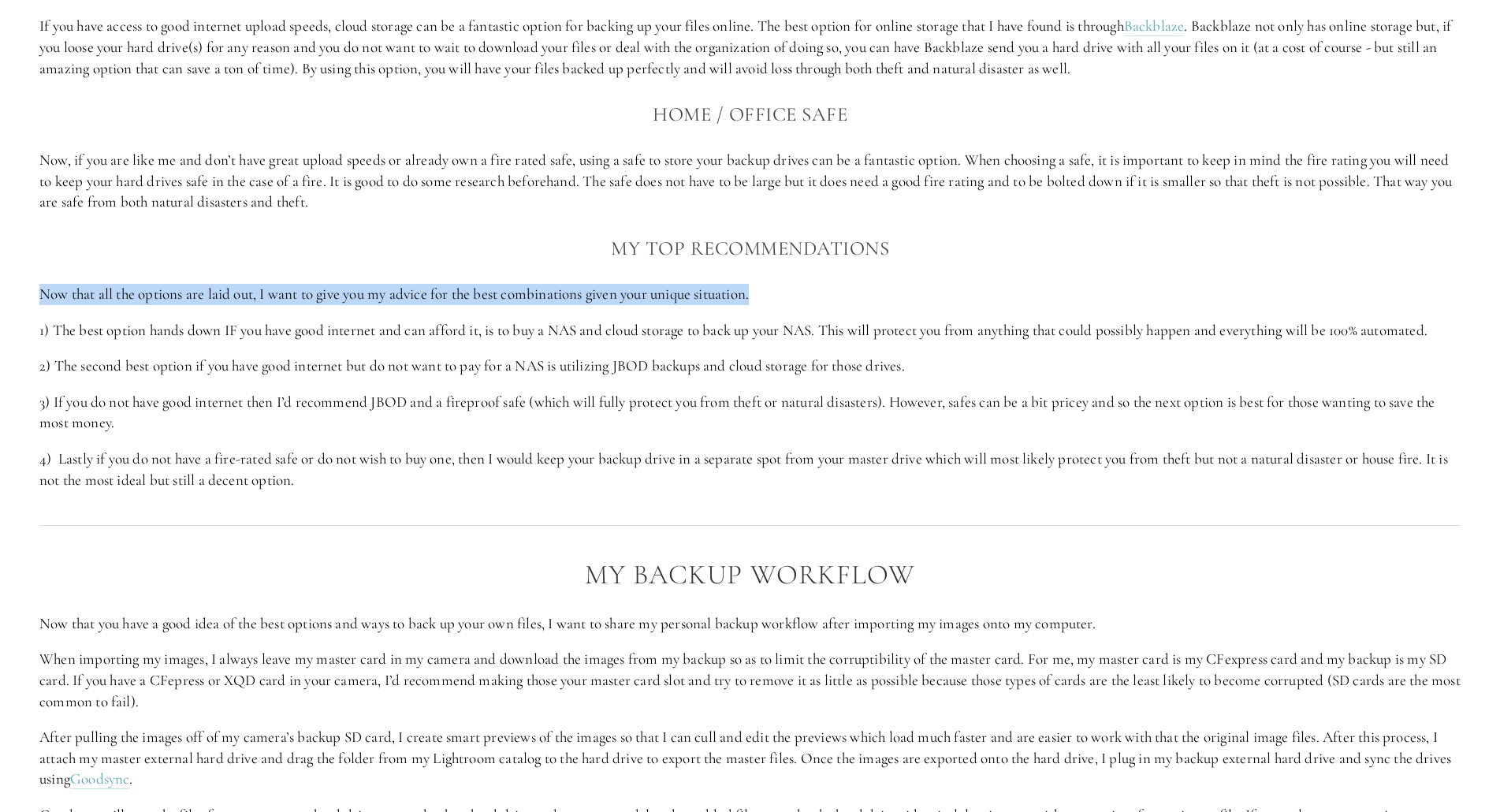
drag, startPoint x: 41, startPoint y: 297, endPoint x: 765, endPoint y: 296, distance: 724.0
click at [765, 296] on p "Now that all the options are laid out, I want to give you my advice for the bes…" at bounding box center [750, 294] width 1421 height 21
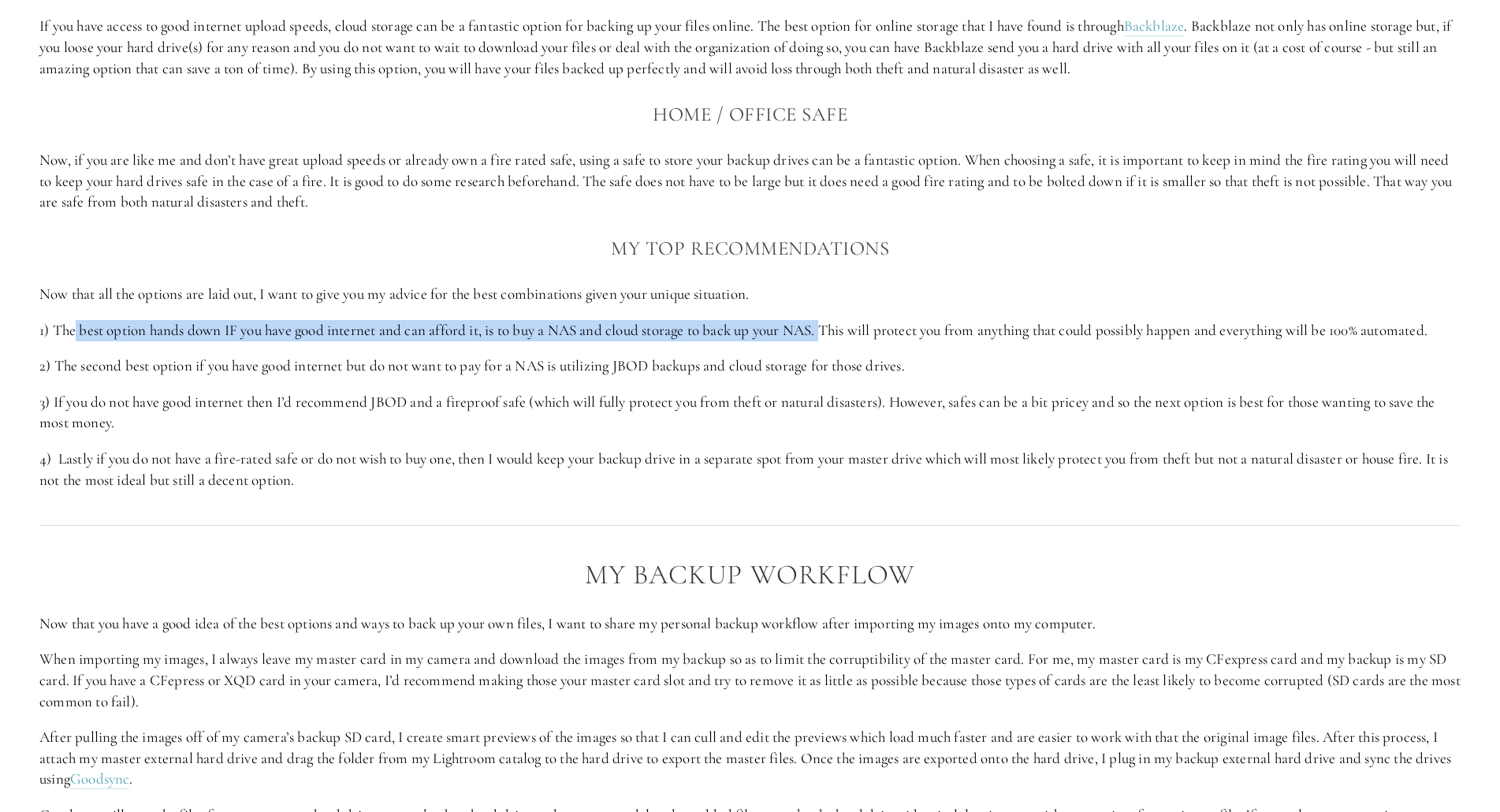
drag, startPoint x: 78, startPoint y: 332, endPoint x: 831, endPoint y: 320, distance: 753.1
click at [831, 320] on p "1) The best option hands down IF you have good internet and can afford it, is t…" at bounding box center [750, 331] width 1421 height 21
drag, startPoint x: 832, startPoint y: 331, endPoint x: 1450, endPoint y: 325, distance: 618.0
click at [1450, 325] on p "1) The best option hands down IF you have good internet and can afford it, is t…" at bounding box center [750, 331] width 1421 height 21
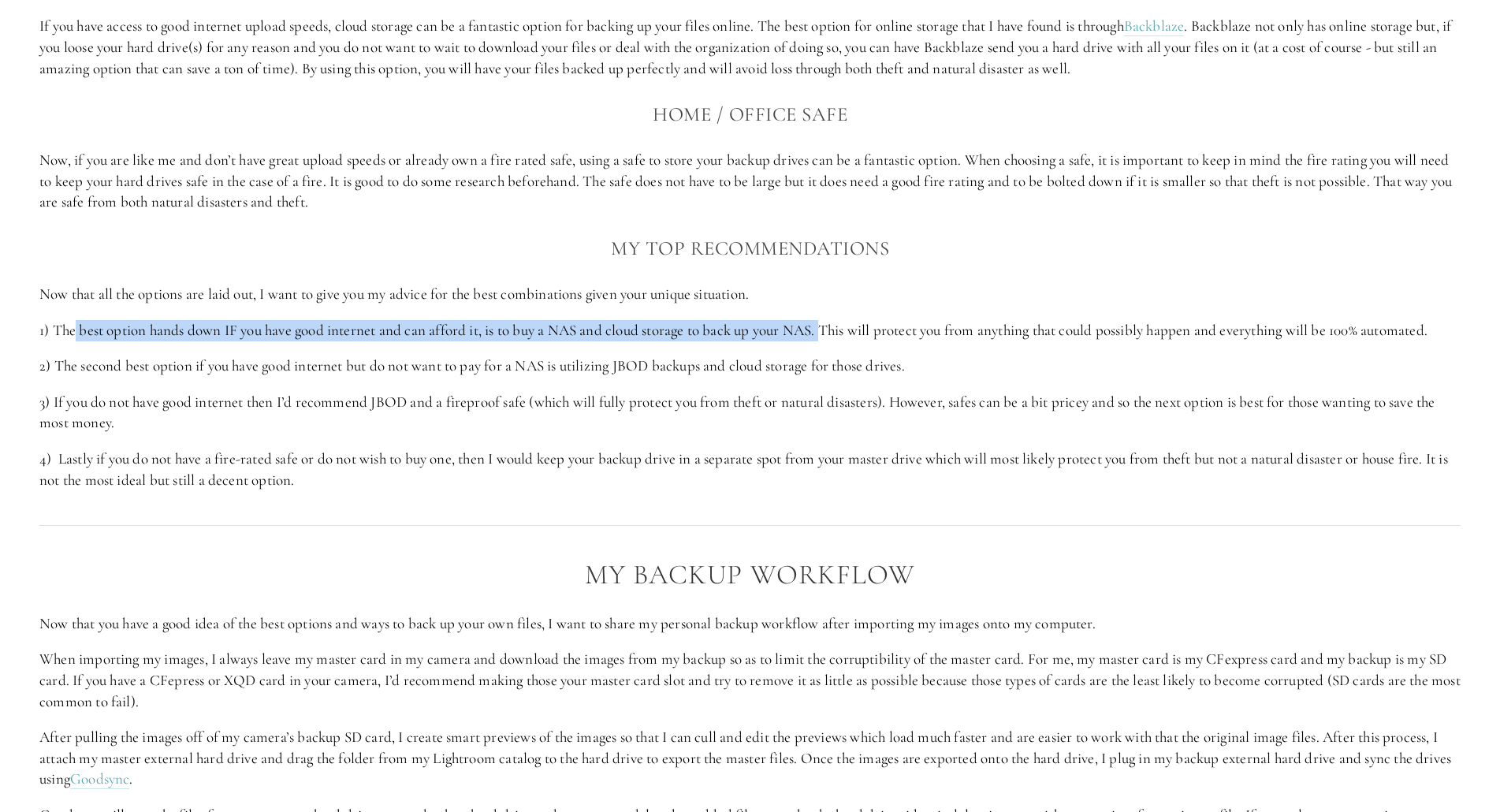
click at [1450, 325] on p "1) The best option hands down IF you have good internet and can afford it, is t…" at bounding box center [750, 331] width 1421 height 21
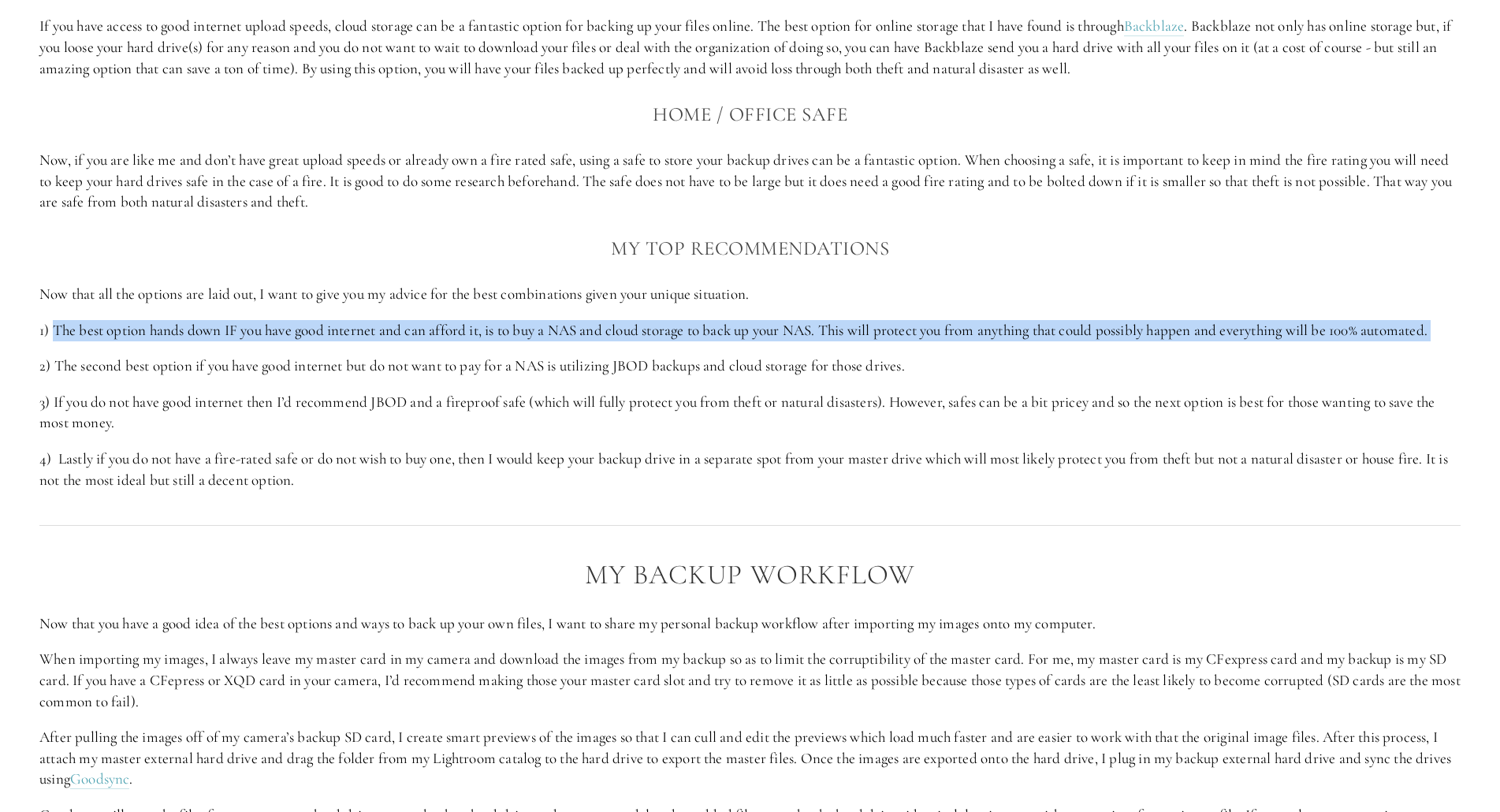
drag, startPoint x: 1450, startPoint y: 325, endPoint x: 67, endPoint y: 327, distance: 1383.0
click at [67, 327] on p "1) The best option hands down IF you have good internet and can afford it, is t…" at bounding box center [750, 331] width 1421 height 21
drag, startPoint x: 55, startPoint y: 363, endPoint x: 982, endPoint y: 362, distance: 927.0
click at [982, 362] on p "2) The second best option if you have good internet but do not want to pay for …" at bounding box center [750, 366] width 1421 height 21
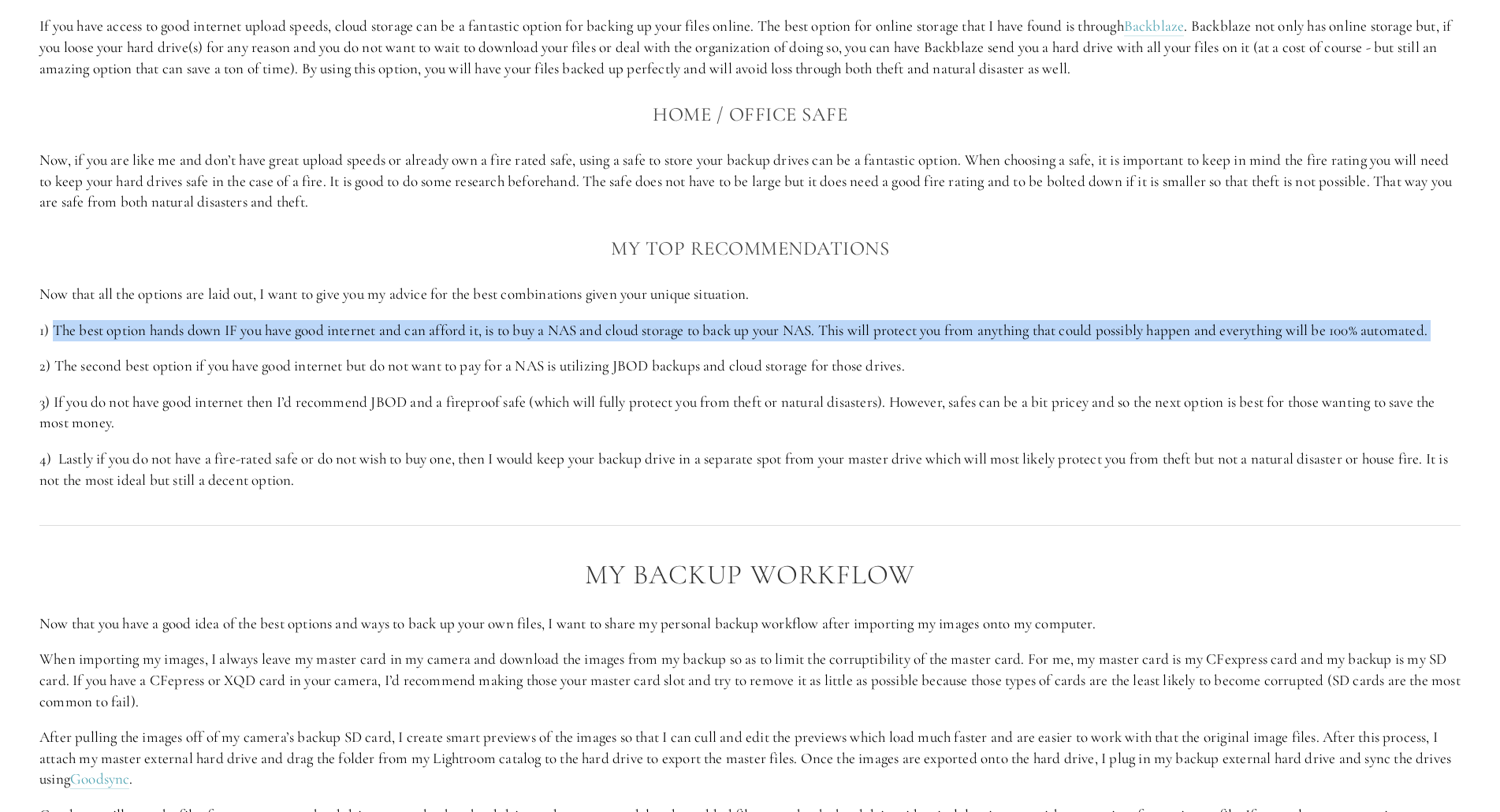
click at [982, 362] on p "2) The second best option if you have good internet but do not want to pay for …" at bounding box center [750, 366] width 1421 height 21
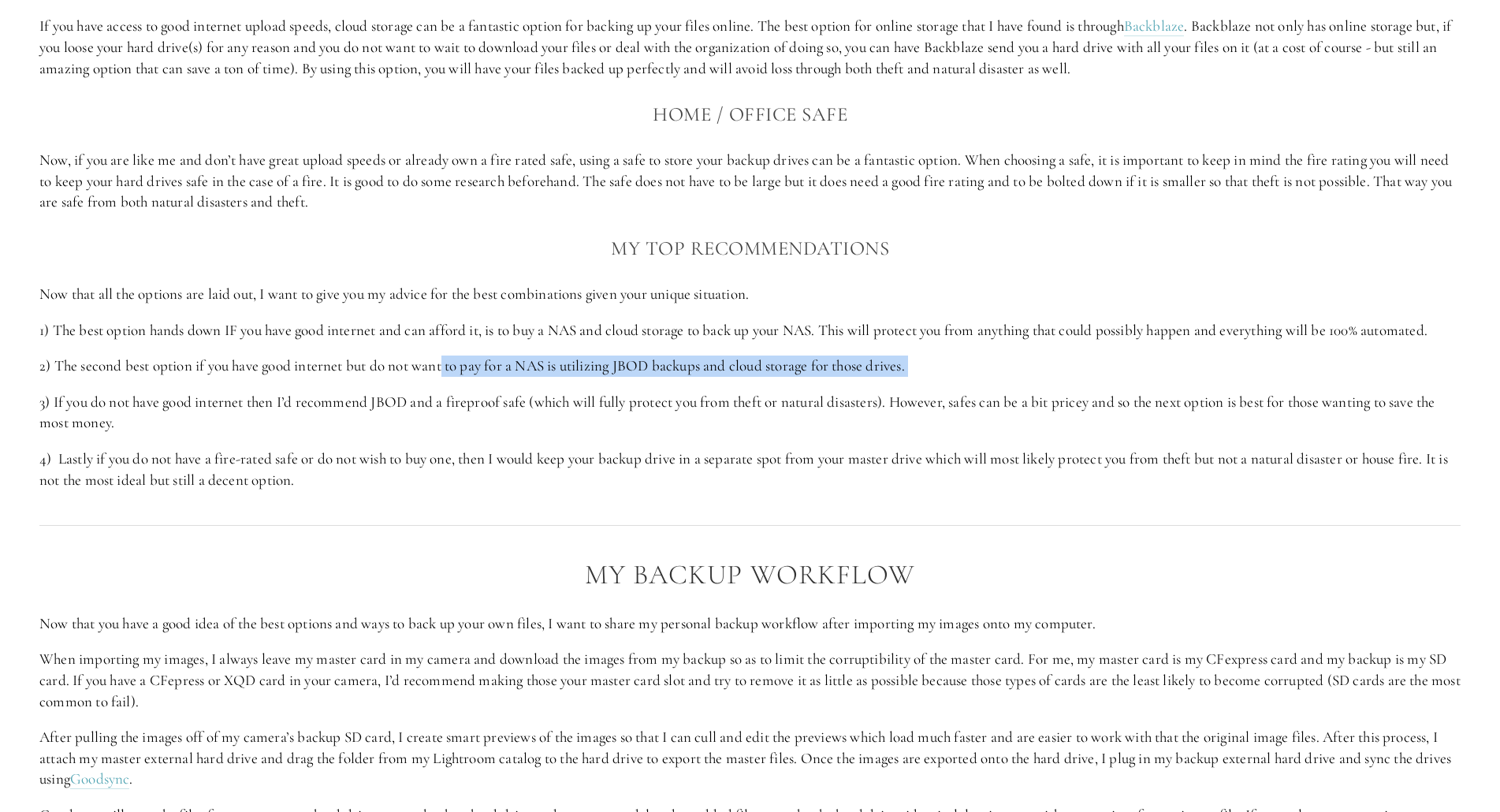
drag, startPoint x: 982, startPoint y: 362, endPoint x: 444, endPoint y: 365, distance: 538.0
click at [444, 365] on p "2) The second best option if you have good internet but do not want to pay for …" at bounding box center [750, 366] width 1421 height 21
drag, startPoint x: 444, startPoint y: 365, endPoint x: 927, endPoint y: 358, distance: 483.1
click at [927, 358] on p "2) The second best option if you have good internet but do not want to pay for …" at bounding box center [750, 366] width 1421 height 21
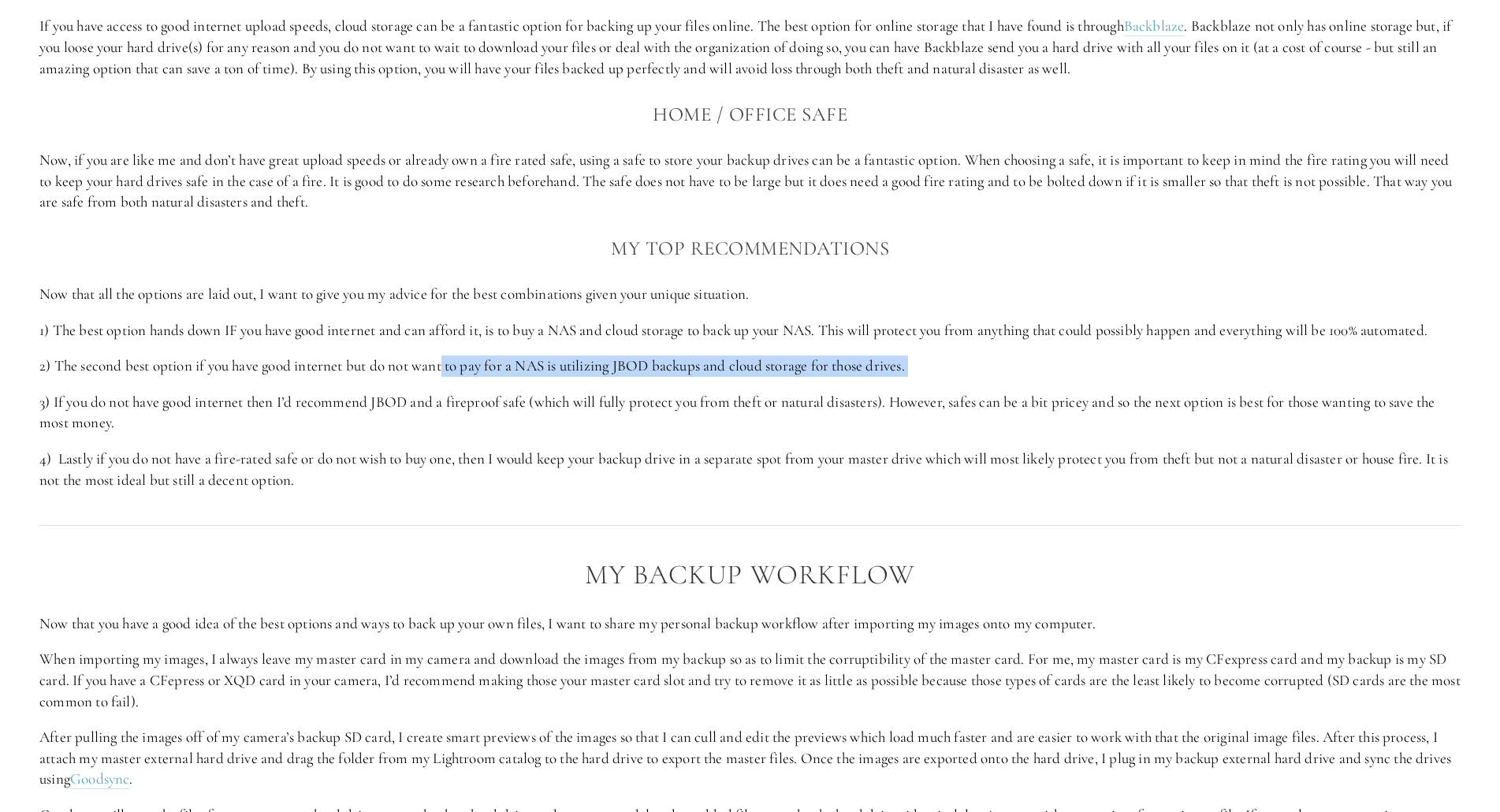
click at [927, 358] on p "2) The second best option if you have good internet but do not want to pay for …" at bounding box center [750, 366] width 1421 height 21
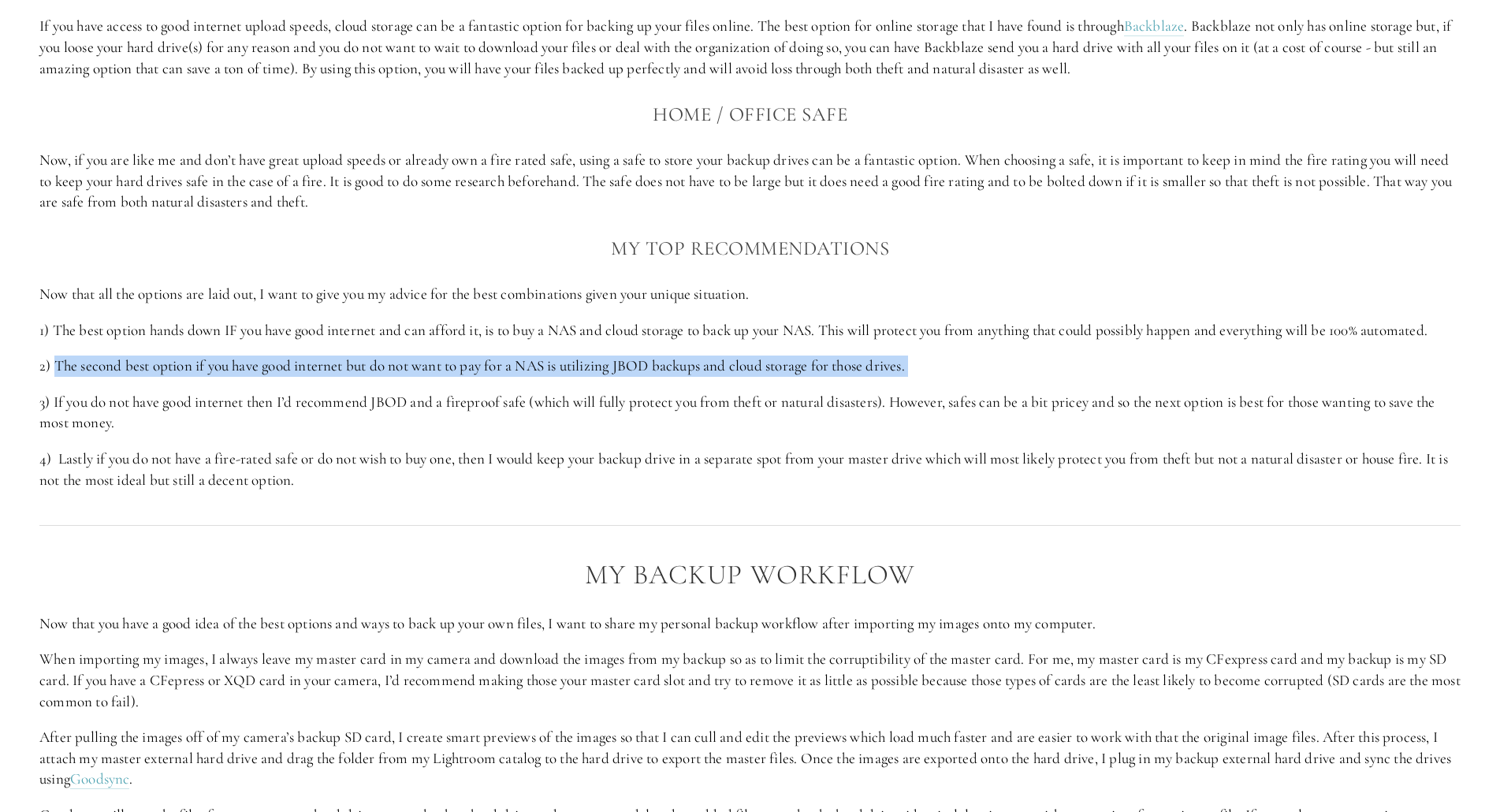
drag, startPoint x: 927, startPoint y: 358, endPoint x: 67, endPoint y: 371, distance: 860.1
click at [67, 371] on p "2) The second best option if you have good internet but do not want to pay for …" at bounding box center [750, 366] width 1421 height 21
drag, startPoint x: 58, startPoint y: 406, endPoint x: 176, endPoint y: 425, distance: 119.5
click at [176, 425] on p "3) If you do not have good internet then I’d recommend JBOD and a fireproof saf…" at bounding box center [750, 413] width 1421 height 42
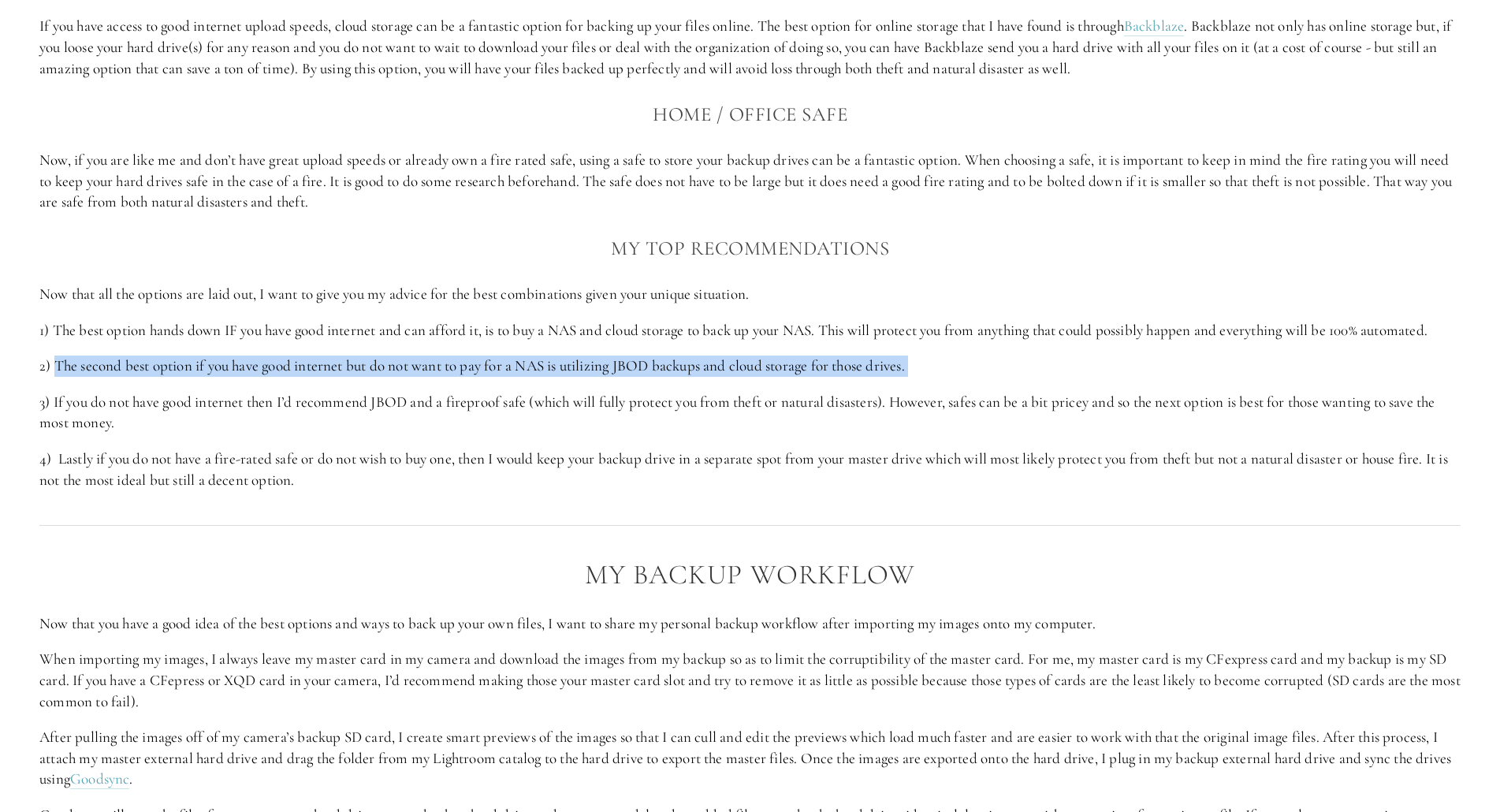
click at [176, 425] on p "3) If you do not have good internet then I’d recommend JBOD and a fireproof saf…" at bounding box center [750, 413] width 1421 height 42
